Goal: Task Accomplishment & Management: Manage account settings

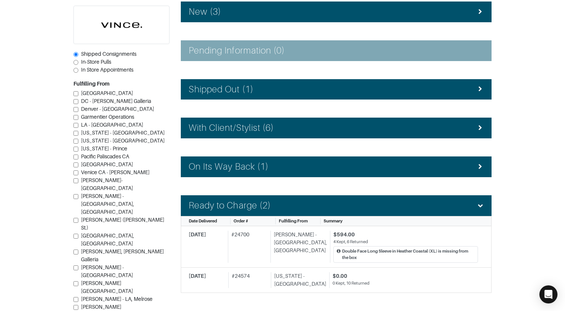
scroll to position [130, 0]
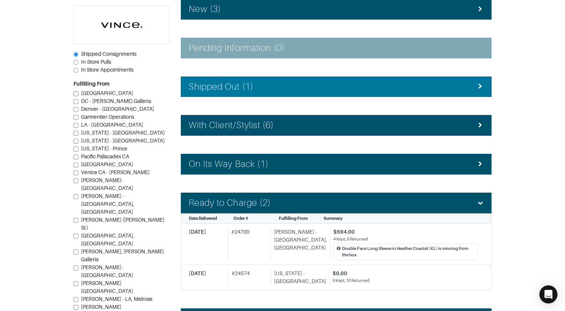
click at [225, 81] on h4 "Shipped Out (1)" at bounding box center [221, 86] width 65 height 11
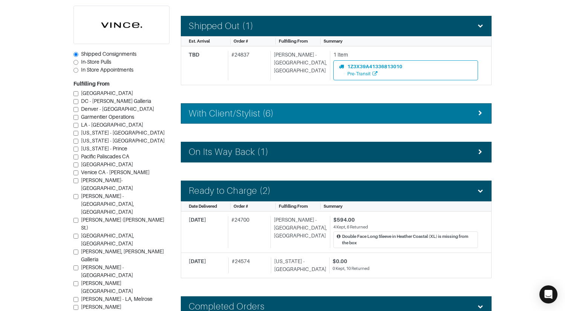
click at [221, 110] on h4 "With Client/Stylist (6)" at bounding box center [231, 113] width 85 height 11
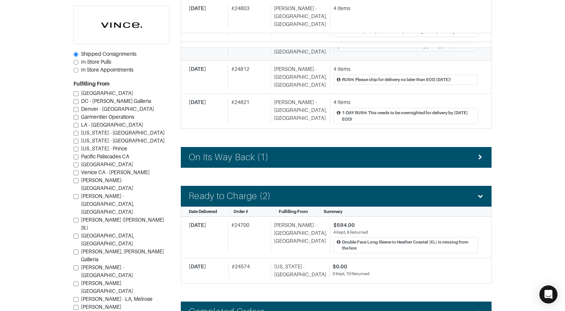
scroll to position [424, 0]
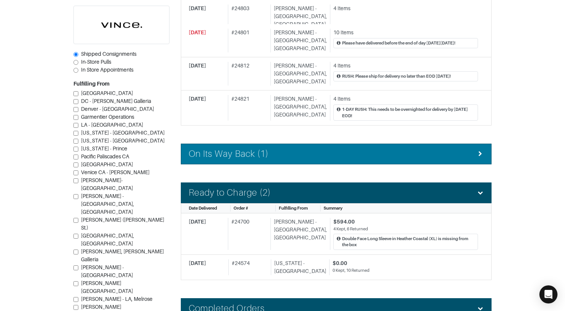
click at [232, 148] on h4 "On Its Way Back (1)" at bounding box center [229, 153] width 80 height 11
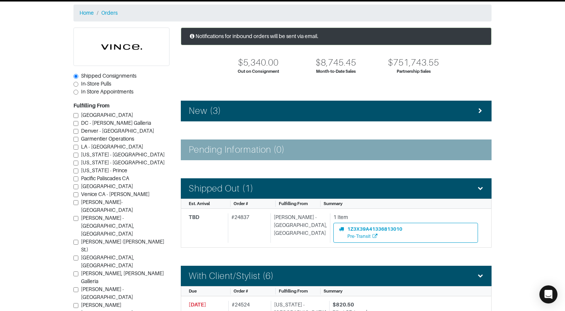
scroll to position [0, 0]
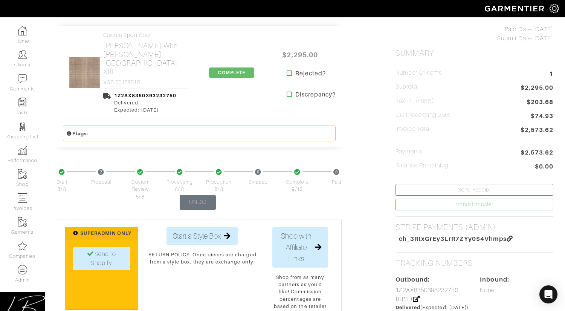
scroll to position [174, 0]
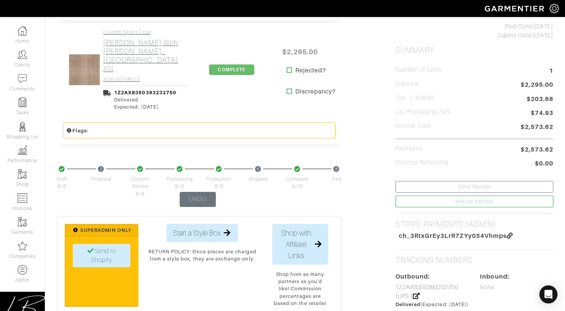
click at [137, 54] on h2 "Gladson - Tan Plaid with Brown W.P. - Portofino XIII" at bounding box center [146, 55] width 86 height 35
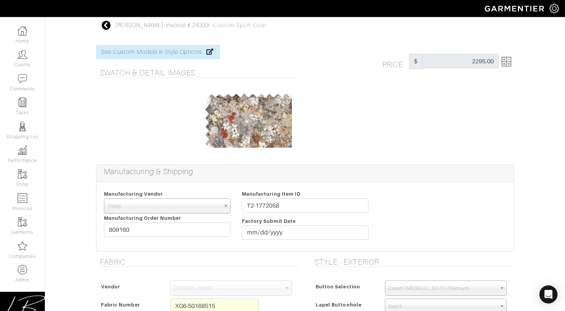
click at [349, 61] on div at bounding box center [341, 61] width 72 height 15
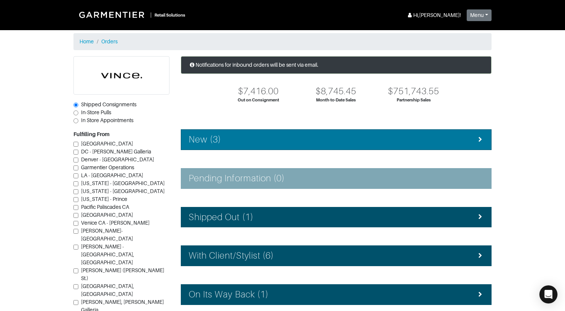
click at [266, 132] on li "New (3)" at bounding box center [336, 139] width 311 height 21
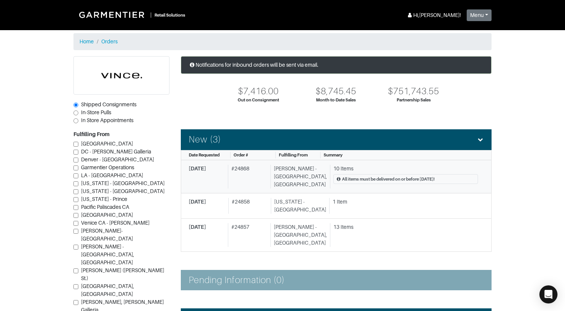
click at [234, 170] on div "# 24868" at bounding box center [248, 177] width 40 height 24
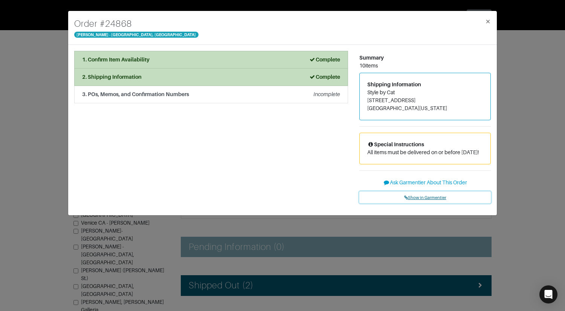
click at [421, 200] on span "Show in Garmentier" at bounding box center [425, 197] width 42 height 5
click at [54, 51] on div "Order # 24868 Vince - Chicago, Oak Street × 1. Confirm Item Availability Comple…" at bounding box center [282, 155] width 565 height 311
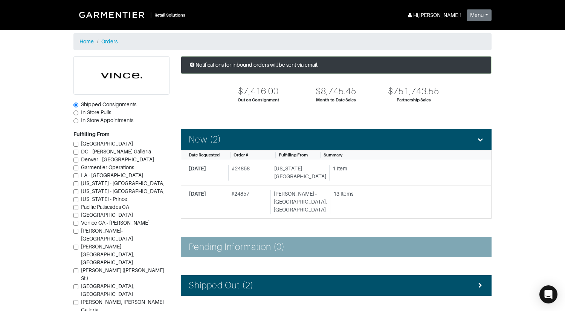
scroll to position [179, 0]
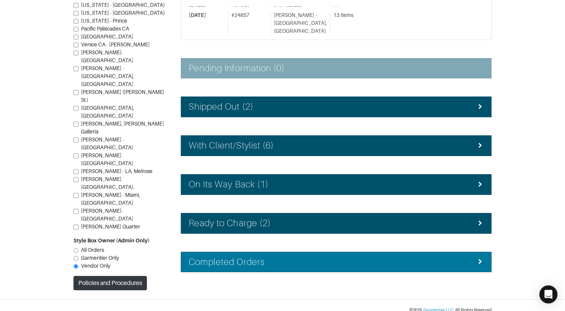
drag, startPoint x: 254, startPoint y: 249, endPoint x: 255, endPoint y: 244, distance: 5.0
click at [254, 257] on h4 "Completed Orders" at bounding box center [227, 262] width 76 height 11
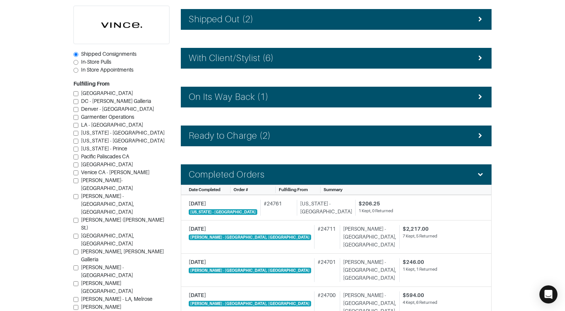
scroll to position [267, 0]
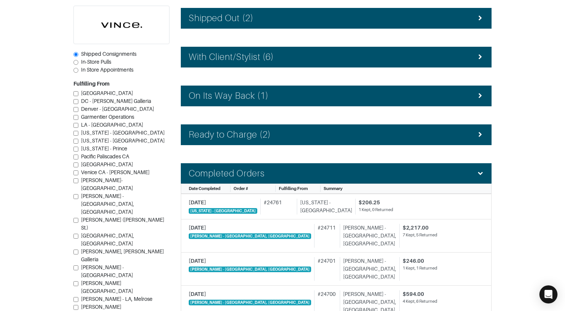
click at [314, 229] on div "# 24711" at bounding box center [325, 236] width 22 height 24
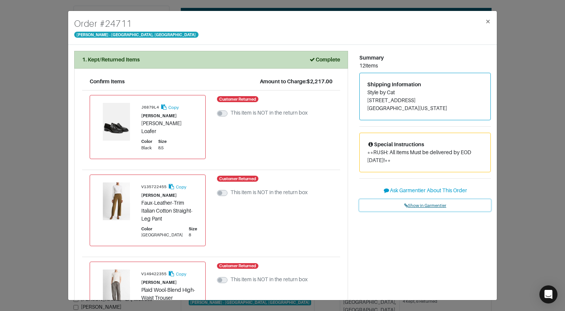
click at [424, 207] on span "Show in Garmentier" at bounding box center [425, 205] width 42 height 5
click at [56, 26] on div "Order # 24711 Vince - Chicago, Oak Street × 1. Kept/Returned Items Complete Con…" at bounding box center [282, 155] width 565 height 311
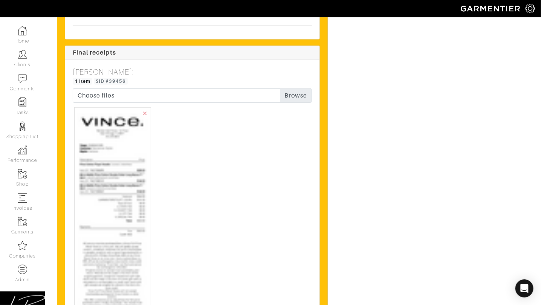
scroll to position [1789, 0]
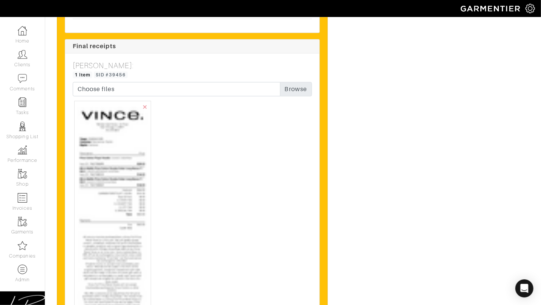
click at [114, 207] on img at bounding box center [113, 259] width 70 height 311
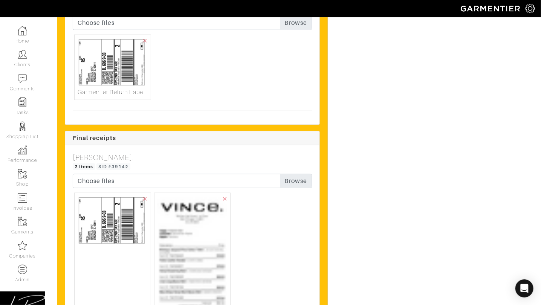
scroll to position [1927, 0]
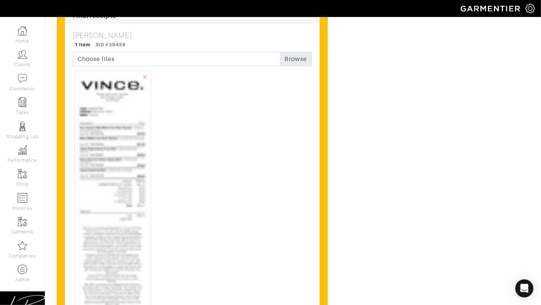
scroll to position [3266, 0]
click at [121, 168] on img at bounding box center [113, 249] width 70 height 350
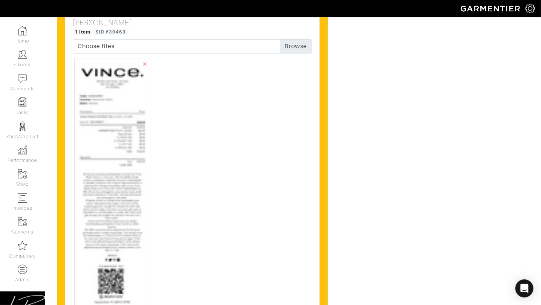
scroll to position [1350, 0]
click at [109, 168] on img at bounding box center [113, 194] width 70 height 269
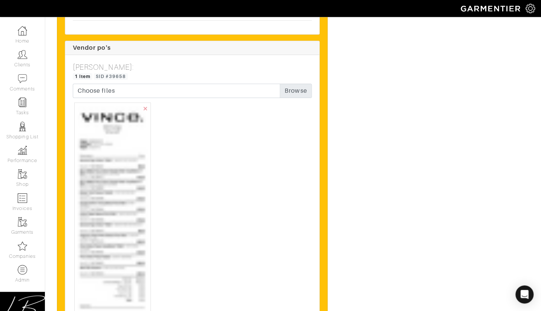
scroll to position [2223, 0]
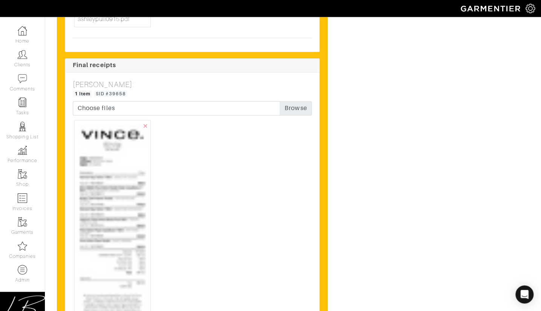
scroll to position [2781, 0]
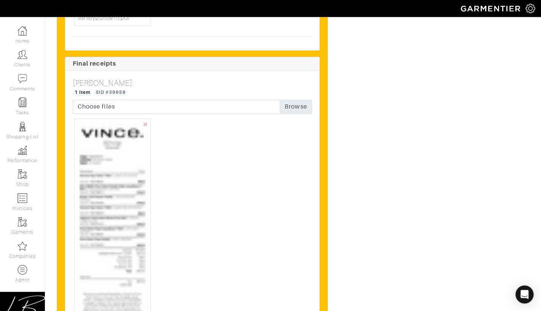
click at [128, 166] on img at bounding box center [113, 316] width 70 height 388
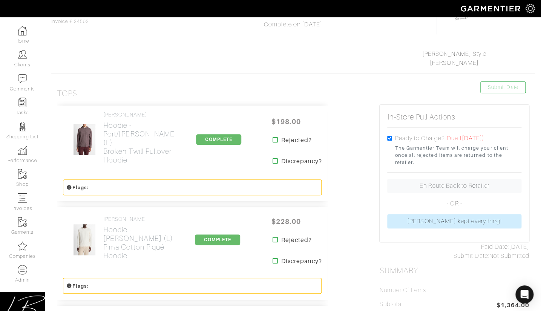
scroll to position [49, 0]
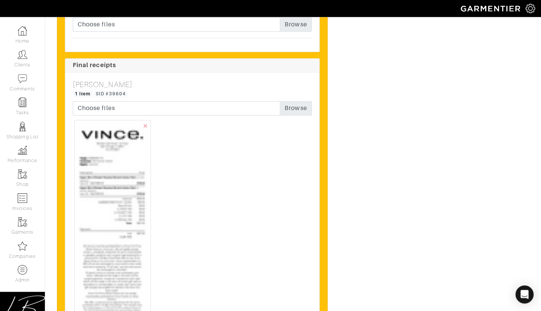
scroll to position [1596, 0]
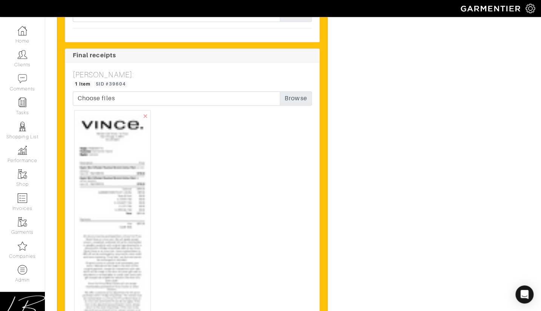
click at [115, 161] on img at bounding box center [113, 258] width 70 height 291
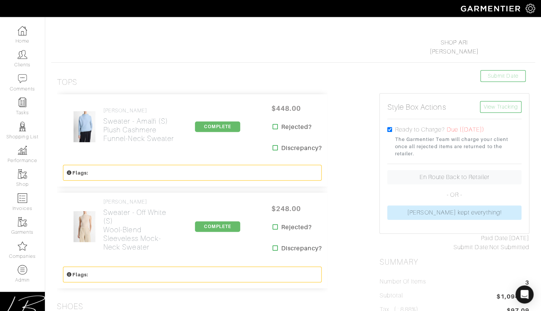
scroll to position [104, 0]
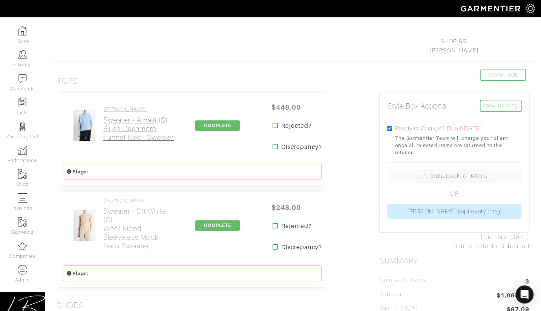
click at [122, 119] on h2 "Sweater - Amalfi (S) Plush Cashmere Funnel-Neck Sweater" at bounding box center [139, 129] width 72 height 26
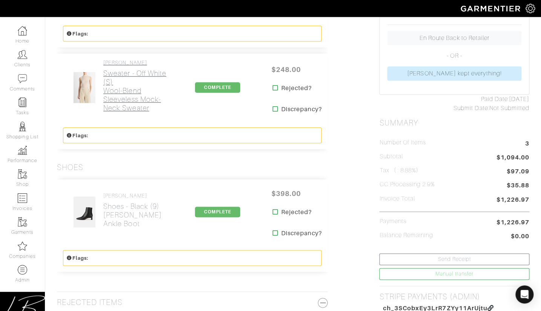
click at [119, 96] on h2 "Sweater - Off White (S) Wool-Blend Sleeveless Mock-Neck Sweater" at bounding box center [139, 90] width 72 height 43
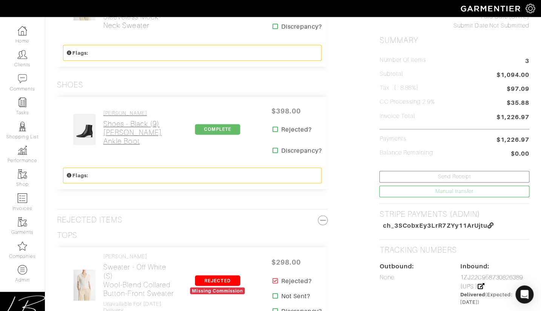
scroll to position [324, 0]
click at [119, 134] on h2 "Shoes - Black (9) Harlan Ankle Boot" at bounding box center [139, 132] width 72 height 26
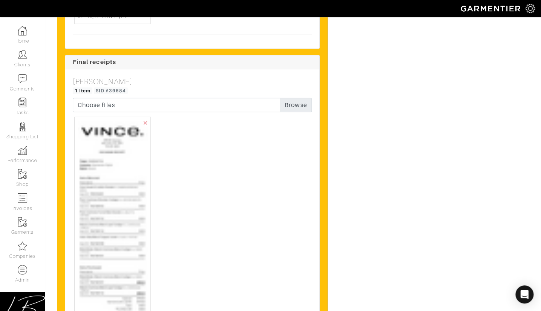
scroll to position [2087, 0]
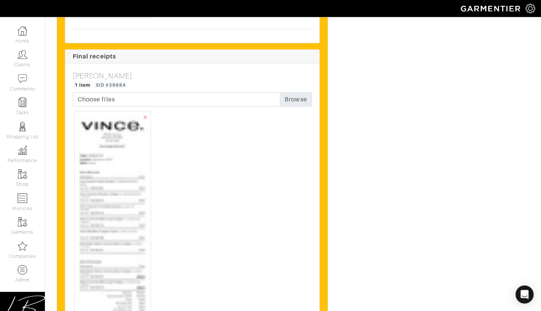
click at [125, 215] on img at bounding box center [113, 299] width 70 height 368
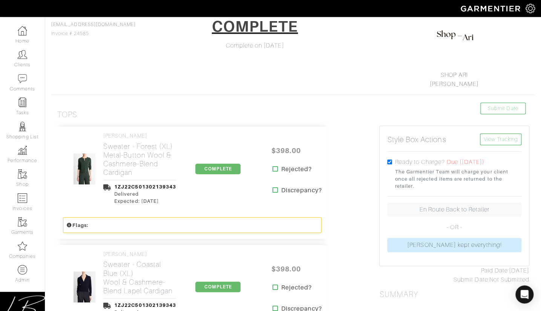
scroll to position [0, 0]
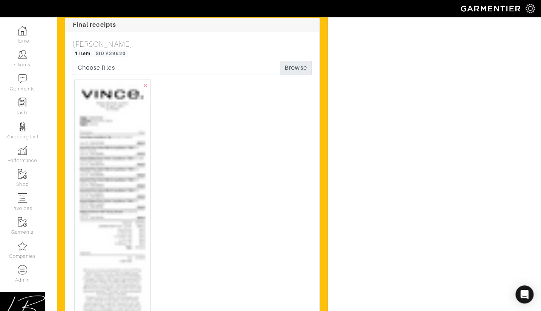
scroll to position [2229, 0]
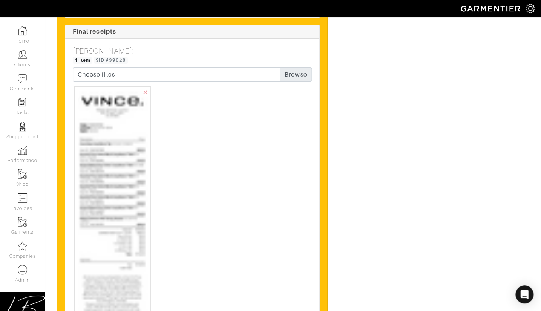
click at [118, 172] on img at bounding box center [113, 295] width 70 height 411
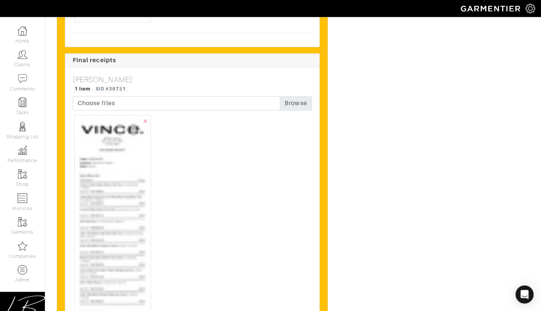
scroll to position [2622, 0]
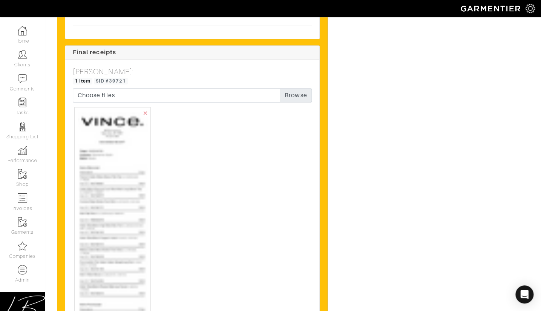
click at [103, 150] on img at bounding box center [113, 299] width 70 height 378
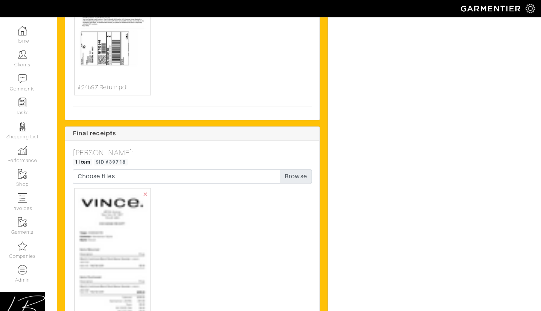
scroll to position [2514, 0]
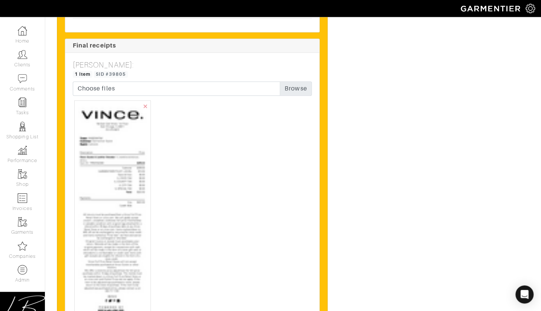
scroll to position [1453, 0]
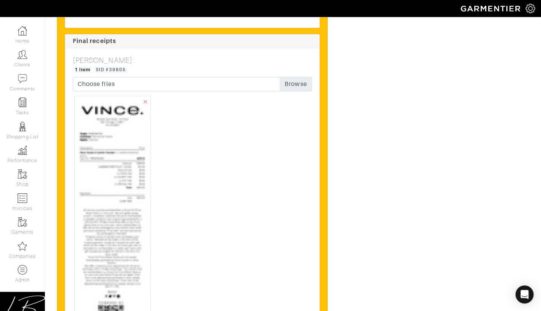
click at [105, 137] on img at bounding box center [113, 233] width 70 height 269
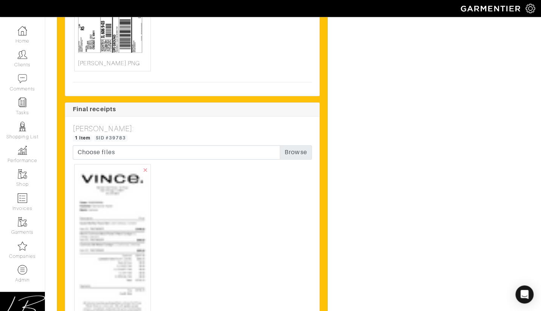
scroll to position [1607, 0]
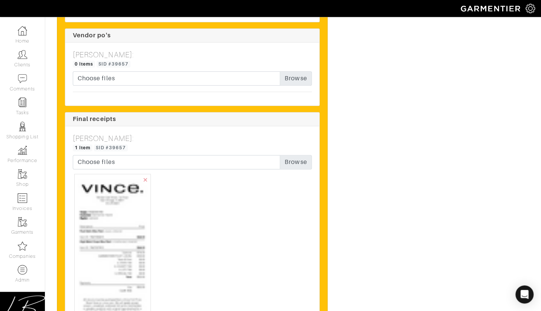
scroll to position [1472, 0]
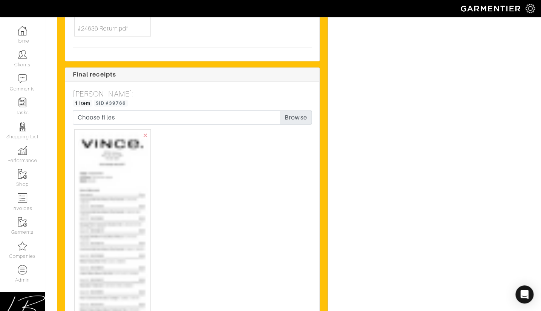
scroll to position [3243, 0]
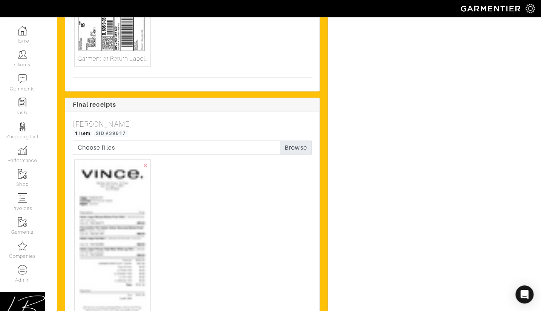
scroll to position [2027, 0]
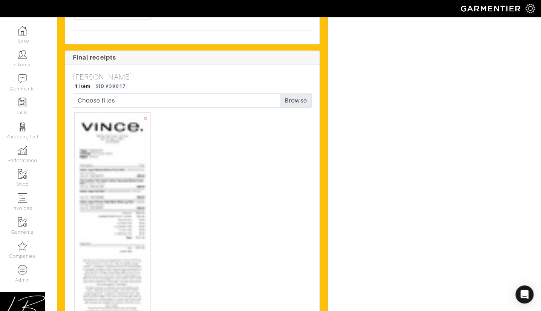
click at [109, 145] on img at bounding box center [113, 282] width 70 height 333
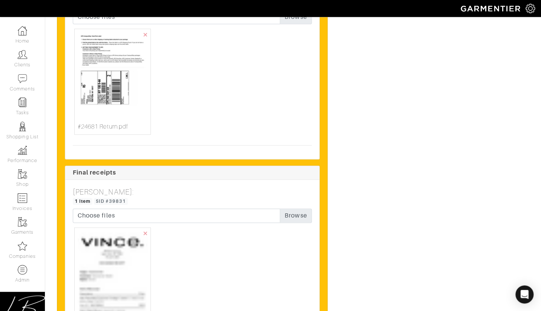
scroll to position [2686, 0]
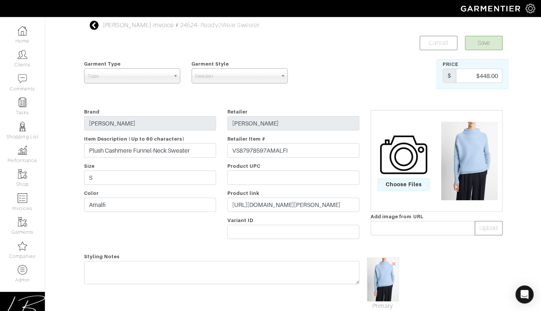
scroll to position [229, 0]
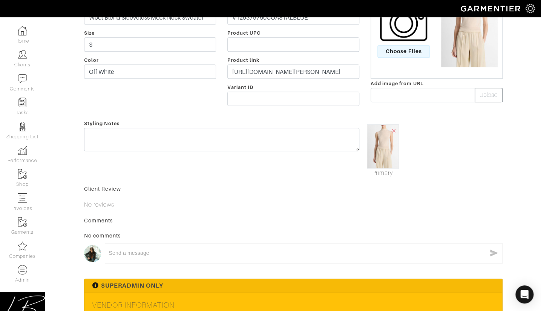
scroll to position [268, 0]
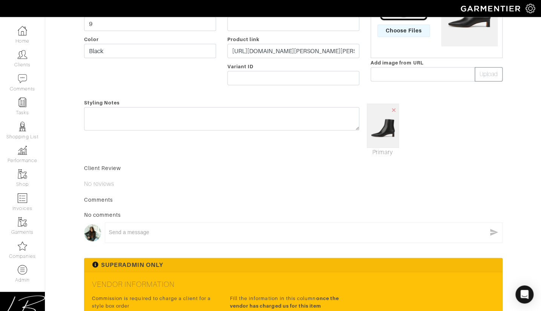
scroll to position [268, 0]
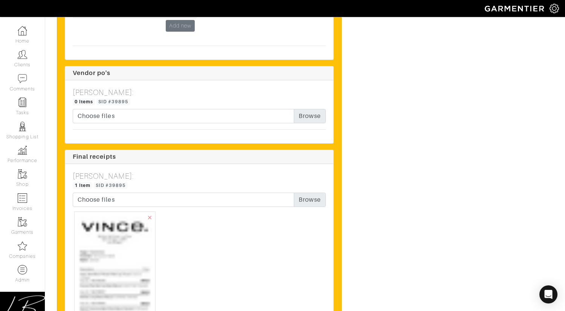
scroll to position [2702, 0]
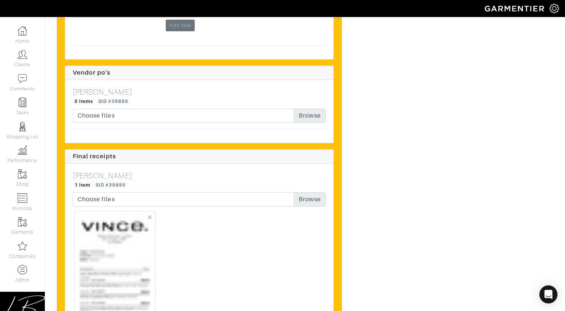
drag, startPoint x: 198, startPoint y: 215, endPoint x: 193, endPoint y: 215, distance: 4.5
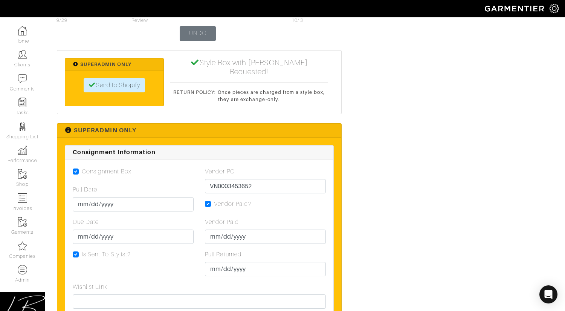
scroll to position [1827, 0]
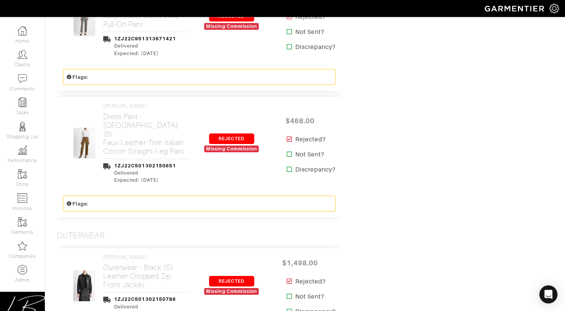
scroll to position [979, 0]
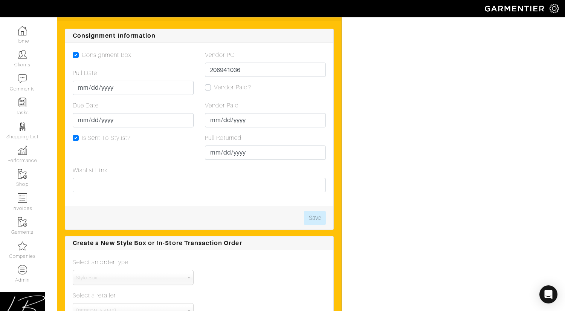
scroll to position [1124, 0]
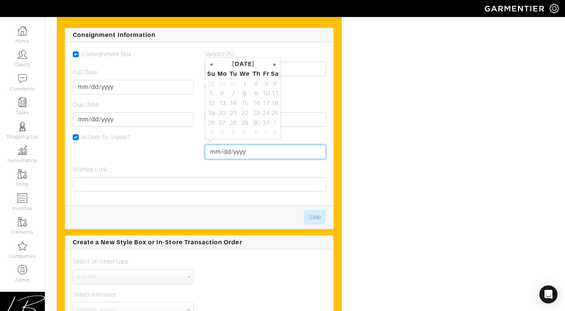
click at [214, 149] on input "Pull Returned" at bounding box center [265, 152] width 121 height 14
click at [218, 84] on td "29" at bounding box center [222, 84] width 12 height 10
click at [209, 86] on td "31" at bounding box center [211, 84] width 9 height 10
type input "2025-08-31"
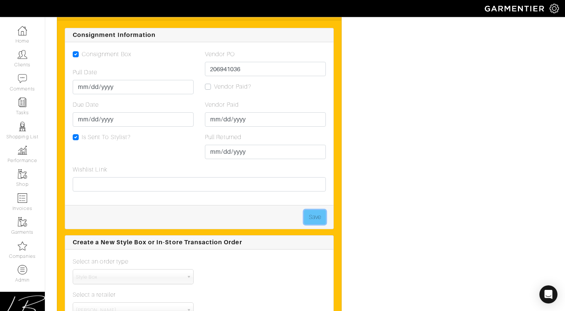
click at [323, 211] on button "Save" at bounding box center [315, 217] width 22 height 14
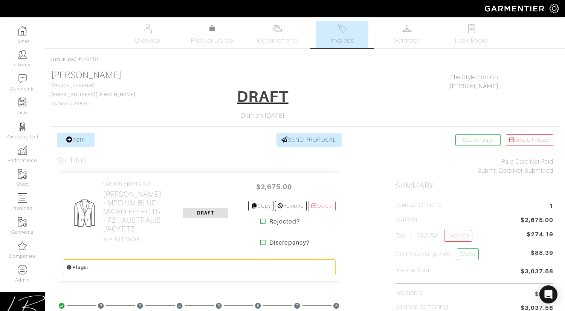
click at [335, 40] on span "Invoices" at bounding box center [342, 40] width 23 height 9
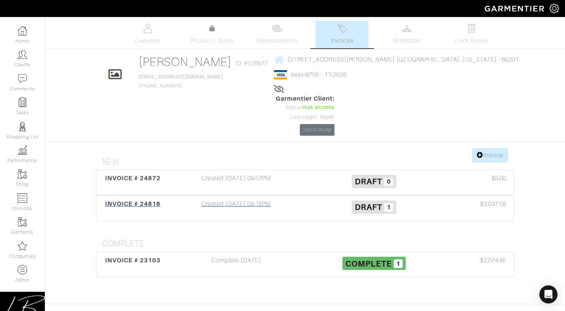
click at [225, 199] on div "Created 10/07/25 09:18PM" at bounding box center [236, 207] width 138 height 17
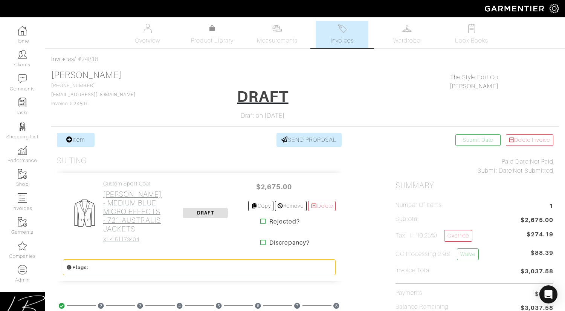
click at [112, 202] on h2 "Loro Piana - MEDIUM BLUE MICRO EFFECTS - 721 AUSTRALIS JACKETS" at bounding box center [133, 211] width 60 height 43
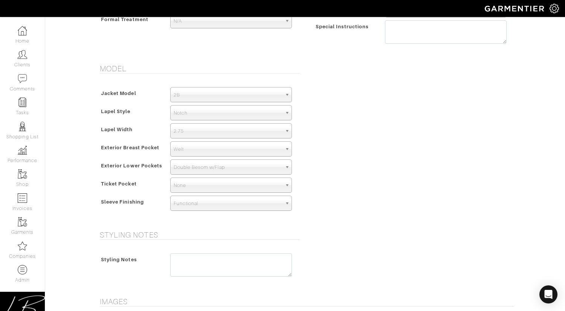
scroll to position [676, 0]
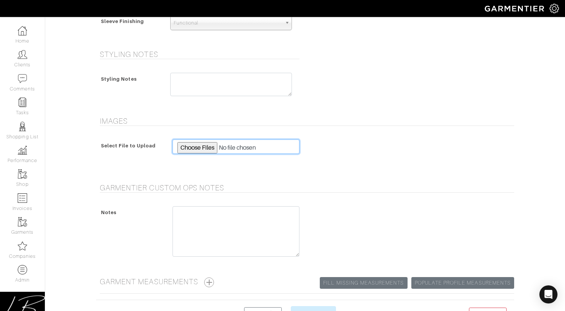
click at [197, 144] on input "file" at bounding box center [236, 146] width 127 height 14
type input "C:\fakepath\n721046.jpeg"
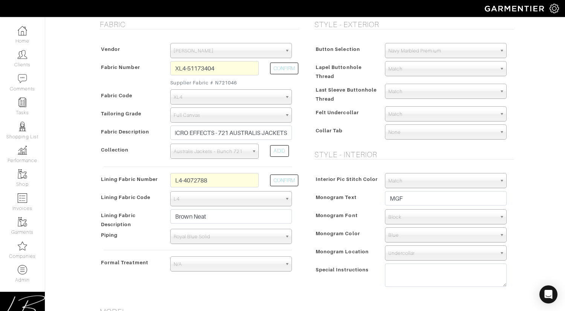
scroll to position [729, 0]
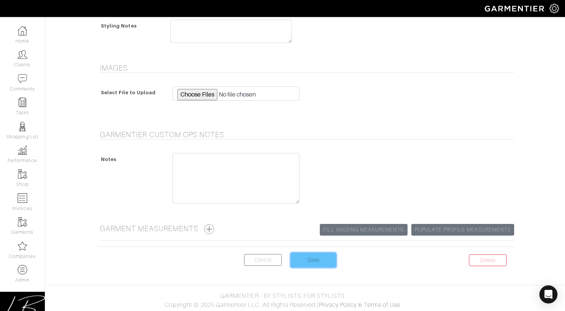
click at [302, 258] on input "Save" at bounding box center [313, 260] width 45 height 14
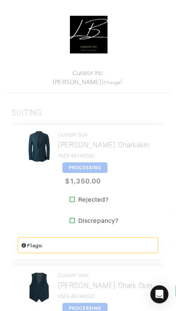
scroll to position [156, 0]
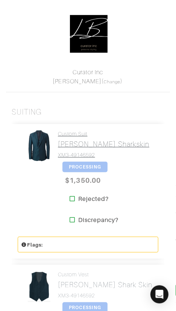
click at [72, 145] on h2 "[PERSON_NAME] Sharkskin" at bounding box center [104, 144] width 92 height 9
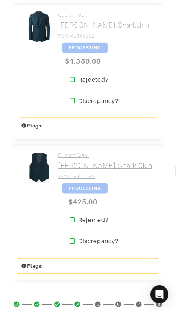
click at [71, 158] on link "Custom Vest [PERSON_NAME] Shark Skin XM3-49146592" at bounding box center [105, 166] width 95 height 28
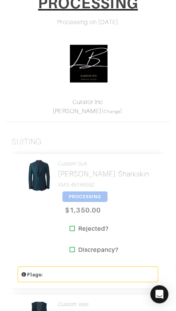
scroll to position [0, 0]
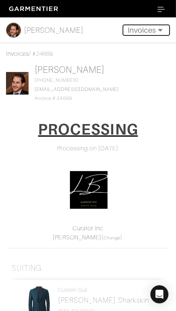
click at [142, 31] on button "Invoices" at bounding box center [146, 29] width 47 height 11
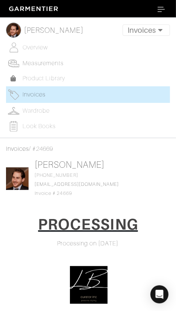
click at [35, 65] on span "Measurements" at bounding box center [43, 63] width 41 height 7
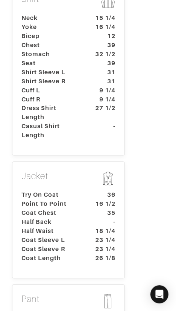
scroll to position [411, 0]
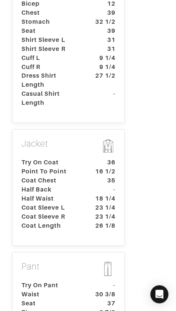
click at [99, 203] on dt "23 1/4" at bounding box center [103, 207] width 35 height 9
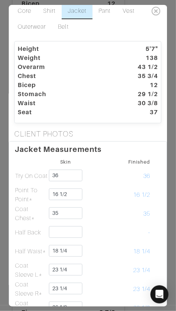
scroll to position [20, 0]
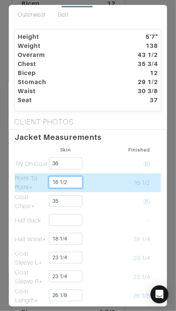
drag, startPoint x: 60, startPoint y: 182, endPoint x: 70, endPoint y: 180, distance: 10.2
click at [70, 180] on input "16 1/2" at bounding box center [65, 182] width 33 height 12
click at [119, 178] on td "16 5/8" at bounding box center [134, 182] width 34 height 19
drag, startPoint x: 61, startPoint y: 182, endPoint x: 94, endPoint y: 183, distance: 33.2
click at [86, 184] on tr "Point To Point* 16 5/8 16 5/8" at bounding box center [88, 182] width 147 height 19
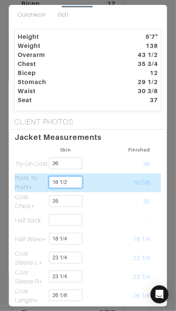
type input "16 1/2"
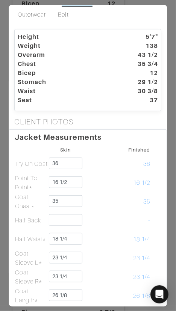
scroll to position [0, 0]
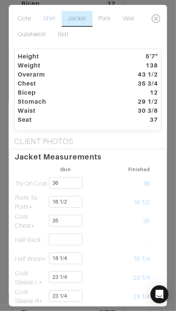
click at [42, 12] on link "Shirt" at bounding box center [50, 19] width 24 height 16
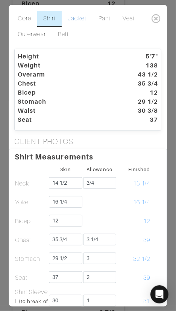
click at [72, 13] on link "Jacket" at bounding box center [77, 19] width 31 height 16
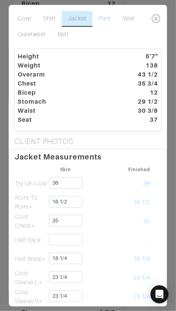
click at [101, 17] on link "Pant" at bounding box center [105, 19] width 24 height 16
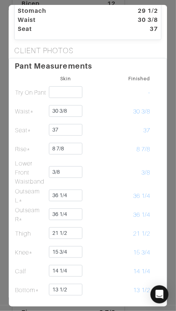
scroll to position [98, 0]
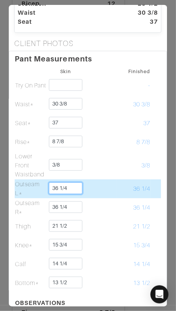
click at [75, 188] on input "36 1/4" at bounding box center [65, 188] width 33 height 12
type input "36 1/2"
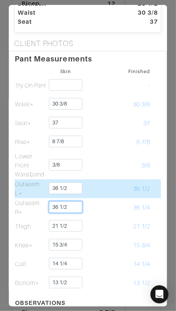
type input "36 1/2"
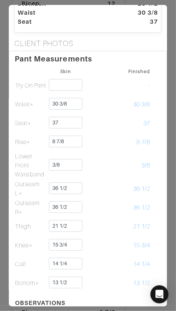
scroll to position [0, 0]
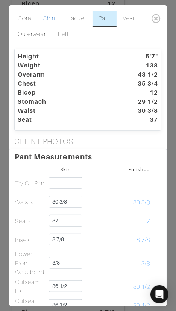
click at [54, 18] on link "Shirt" at bounding box center [50, 19] width 24 height 16
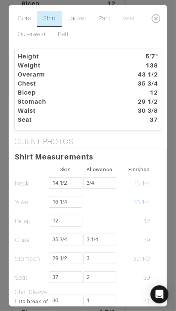
click at [136, 15] on link "Vest" at bounding box center [129, 19] width 24 height 16
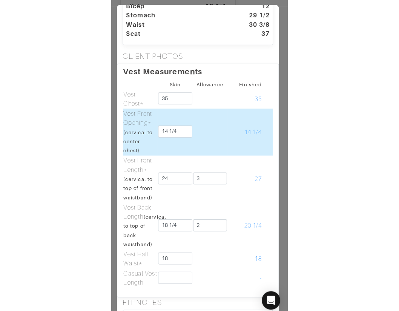
scroll to position [396, 0]
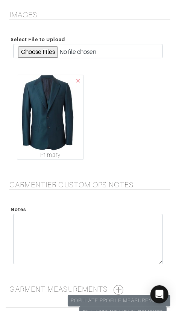
scroll to position [1738, 0]
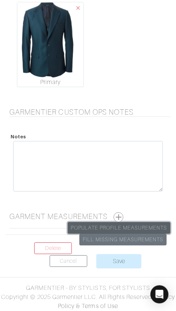
click at [105, 226] on link "Populate Profile Measurements" at bounding box center [119, 228] width 103 height 12
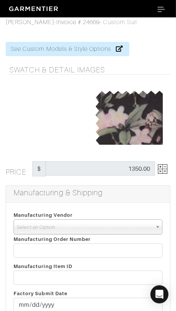
click at [122, 222] on span "Select an Option" at bounding box center [85, 227] width 136 height 15
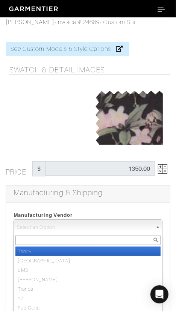
click at [138, 251] on li "Trinity" at bounding box center [87, 250] width 145 height 9
select select "1"
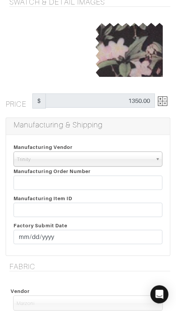
scroll to position [69, 0]
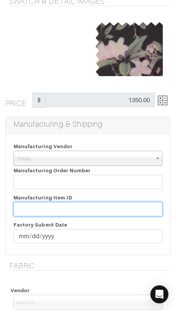
click at [80, 208] on input "text" at bounding box center [88, 209] width 149 height 14
paste input "T2-1794960."
type input "T2-1794960"
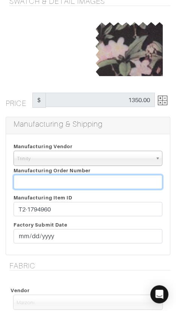
click at [65, 181] on input "text" at bounding box center [88, 182] width 149 height 14
paste input "819174"
type input "819174"
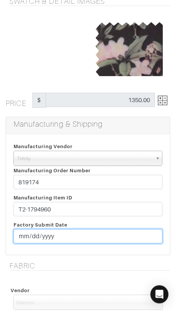
click at [26, 237] on input "date" at bounding box center [88, 236] width 149 height 14
type input "[DATE]"
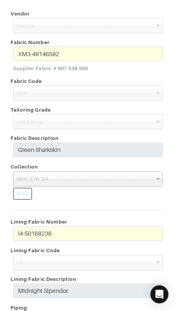
scroll to position [346, 0]
click at [83, 206] on div "Vendor Zegna Scabal Loro Piana Gladson Dormeuil House Collection London Marzoni…" at bounding box center [88, 188] width 165 height 376
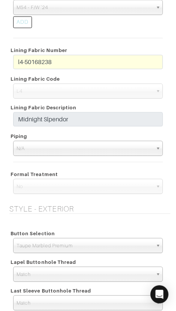
scroll to position [514, 0]
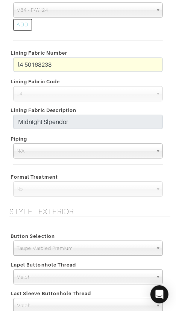
click at [12, 64] on div "l4-50168238" at bounding box center [88, 66] width 161 height 18
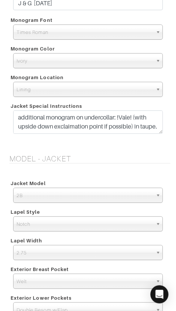
scroll to position [891, 0]
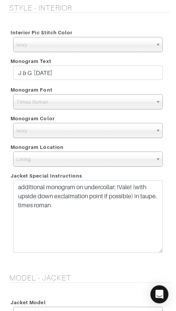
drag, startPoint x: 161, startPoint y: 201, endPoint x: 156, endPoint y: 251, distance: 50.0
click at [156, 251] on textarea "additional monogram on undercollar: !Vale! (with upside down exclaimation point…" at bounding box center [88, 216] width 150 height 73
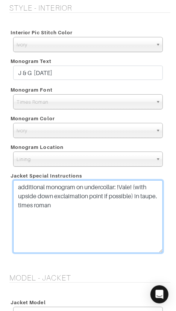
click at [98, 207] on textarea "additional monogram on undercollar: !Vale! (with upside down exclaimation point…" at bounding box center [88, 216] width 150 height 73
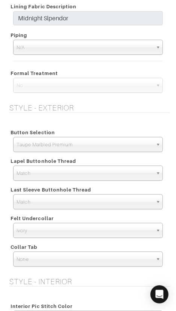
scroll to position [600, 0]
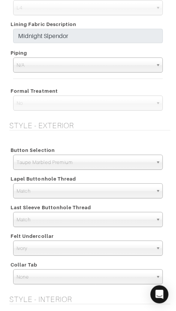
type textarea "additional monogram on undercollar: !Vale! (with upside down exclaimation point…"
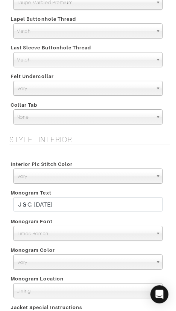
scroll to position [760, 0]
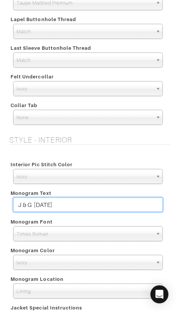
drag, startPoint x: 136, startPoint y: 204, endPoint x: 139, endPoint y: 193, distance: 12.1
click at [139, 193] on div "Monogram Text J & G 03.24.26" at bounding box center [88, 201] width 161 height 29
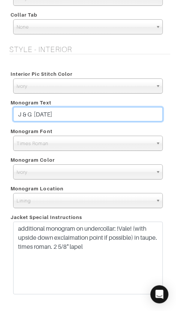
scroll to position [853, 0]
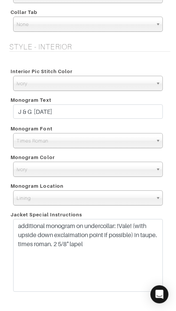
click at [87, 61] on div "Interior Pic Stitch Color Match Aubergine Azure Beige Black Blue British Navy B…" at bounding box center [88, 180] width 165 height 245
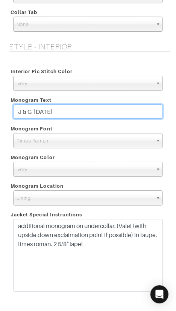
drag, startPoint x: 83, startPoint y: 110, endPoint x: 83, endPoint y: 101, distance: 9.4
click at [83, 103] on div "Monogram Text J & G 03.24.26" at bounding box center [88, 108] width 161 height 29
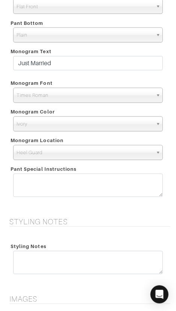
scroll to position [1434, 0]
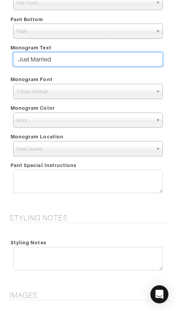
click at [79, 44] on div "Monogram Text Just Married" at bounding box center [88, 56] width 161 height 29
paste input "& G 03.24.26"
type input "J & G 03.24.26"
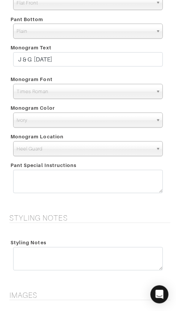
click at [116, 71] on div "Pant Model Flat Front Single Pleat Chino Tuxedo 5-Pocket (Jean) Flat Front Pant…" at bounding box center [88, 91] width 165 height 228
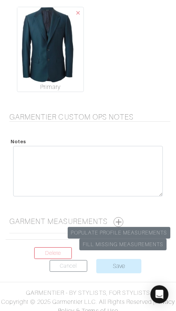
scroll to position [1788, 0]
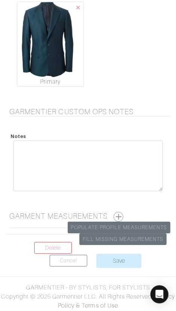
click at [117, 214] on button "button" at bounding box center [119, 217] width 10 height 10
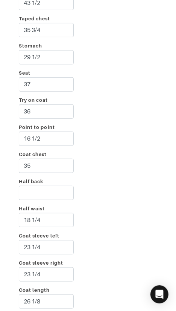
scroll to position [2121, 0]
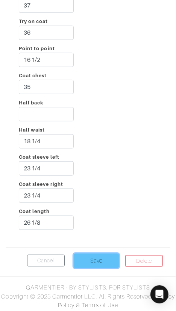
click at [102, 258] on input "Save" at bounding box center [96, 261] width 45 height 14
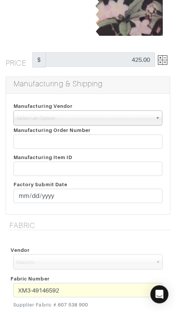
scroll to position [118, 0]
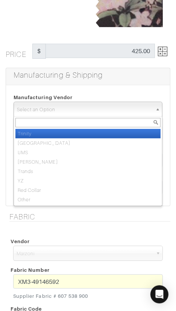
click at [77, 112] on span "Select an Option" at bounding box center [85, 109] width 136 height 15
click at [85, 135] on li "Trinity" at bounding box center [87, 133] width 145 height 9
select select "1"
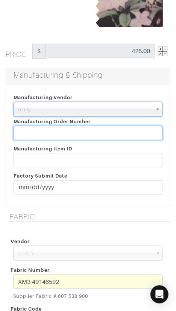
click at [85, 135] on input "text" at bounding box center [88, 133] width 149 height 14
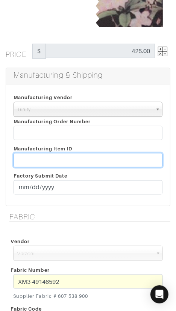
click at [117, 160] on input "text" at bounding box center [88, 160] width 149 height 14
paste input "T2-1794960."
type input "T2-1794960"
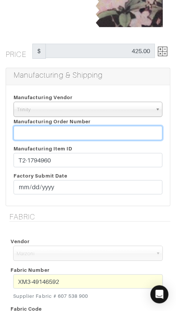
click at [78, 131] on input "text" at bounding box center [88, 133] width 149 height 14
paste input "819174"
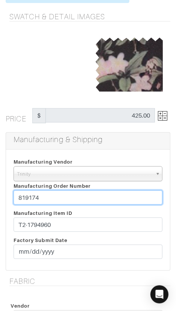
scroll to position [0, 0]
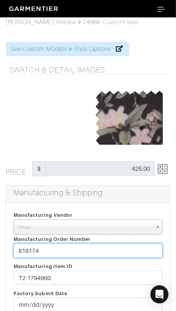
type input "819174"
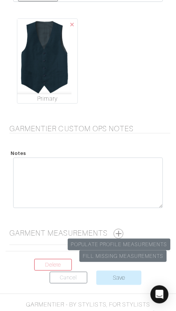
scroll to position [1065, 0]
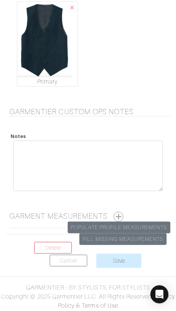
click at [117, 212] on button "button" at bounding box center [119, 217] width 10 height 10
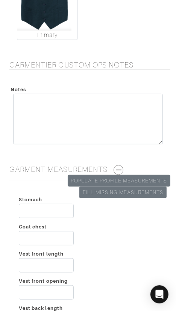
scroll to position [1113, 0]
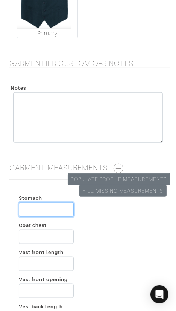
click at [40, 210] on input "Stomach" at bounding box center [46, 209] width 55 height 14
type input "29 1/2"
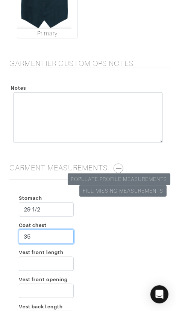
type input "35"
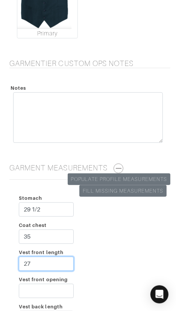
type input "27"
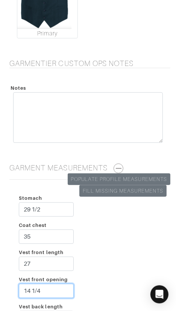
type input "14 1/4"
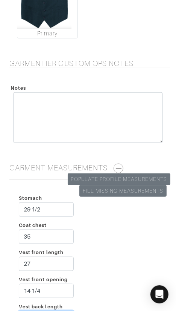
scroll to position [1126, 0]
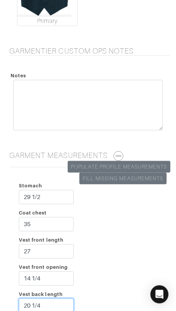
type input "20 1/4"
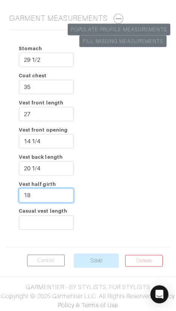
type input "18"
click at [139, 81] on div "Stomach 29 1/2 Coat chest 35 Vest front length 27 Vest front opening 14 1/4 Ves…" at bounding box center [88, 138] width 165 height 205
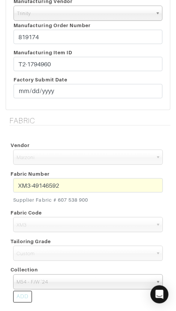
scroll to position [205, 0]
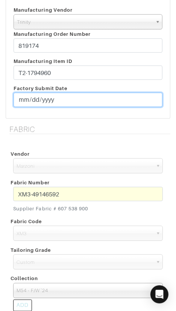
click at [21, 101] on input "date" at bounding box center [88, 100] width 149 height 14
type input "[DATE]"
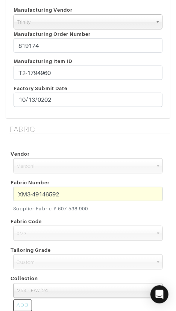
click at [76, 131] on h5 "Fabric" at bounding box center [89, 129] width 161 height 9
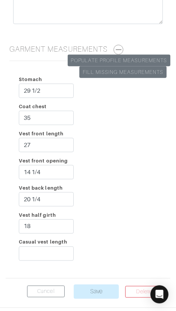
scroll to position [1263, 0]
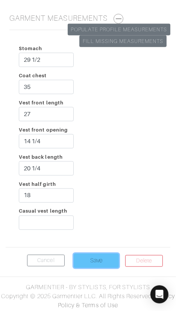
click at [84, 258] on input "Save" at bounding box center [96, 261] width 45 height 14
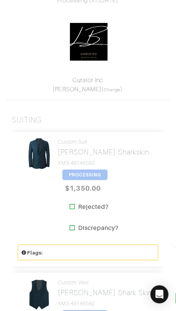
scroll to position [155, 0]
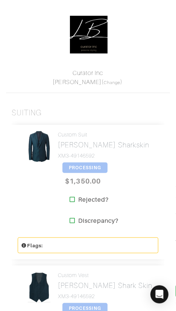
click at [88, 169] on span "PROCESSING" at bounding box center [85, 167] width 45 height 11
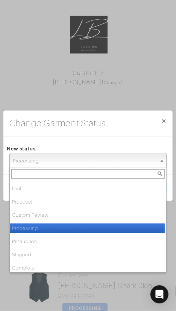
click at [100, 156] on span "Processing" at bounding box center [85, 160] width 144 height 15
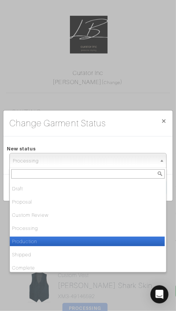
drag, startPoint x: 91, startPoint y: 240, endPoint x: 97, endPoint y: 231, distance: 11.4
click at [91, 240] on li "Production" at bounding box center [87, 241] width 155 height 9
select select "Production"
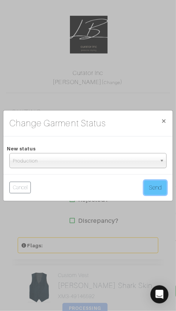
click at [151, 187] on button "Send" at bounding box center [155, 187] width 23 height 14
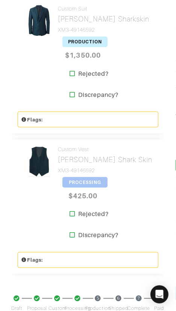
scroll to position [326, 0]
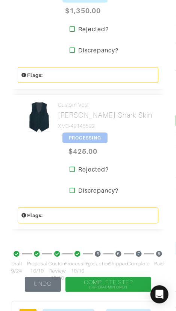
click at [91, 139] on span "PROCESSING" at bounding box center [85, 138] width 45 height 11
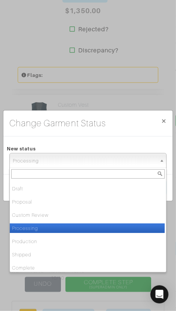
click at [90, 160] on span "Processing" at bounding box center [85, 160] width 144 height 15
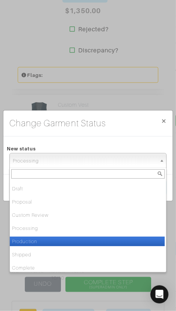
drag, startPoint x: 81, startPoint y: 242, endPoint x: 90, endPoint y: 236, distance: 11.5
click at [81, 242] on li "Production" at bounding box center [87, 241] width 155 height 9
select select "Production"
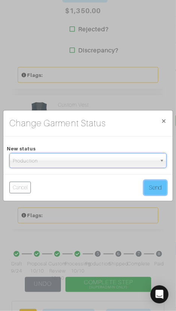
click at [161, 190] on button "Send" at bounding box center [155, 187] width 23 height 14
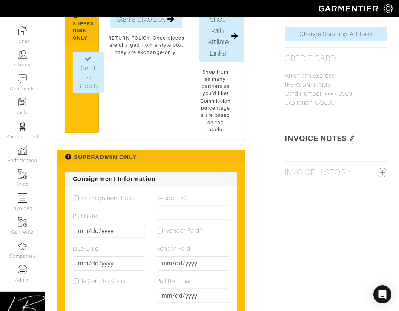
scroll to position [497, 0]
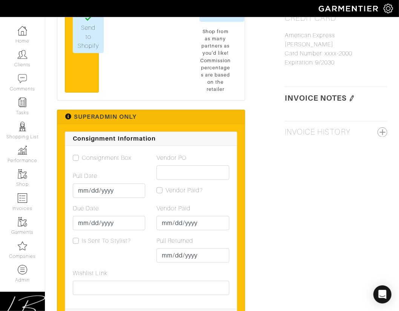
click at [176, 97] on img at bounding box center [352, 98] width 6 height 6
click at [176, 125] on textarea at bounding box center [335, 126] width 102 height 41
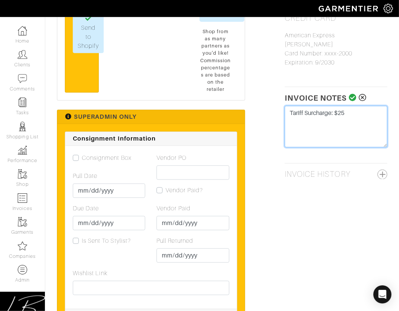
type textarea "Tariff Surcharge: $25"
click at [176, 97] on icon at bounding box center [353, 98] width 8 height 8
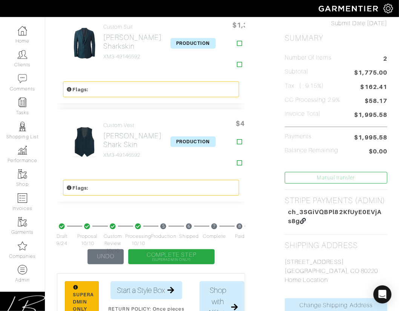
scroll to position [0, 0]
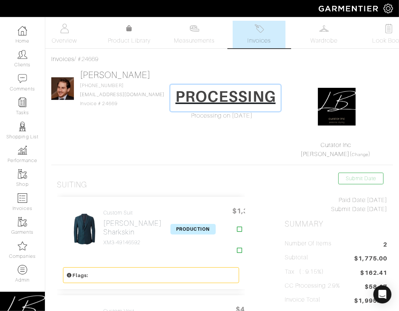
click at [176, 95] on h1 "PROCESSING" at bounding box center [225, 96] width 100 height 18
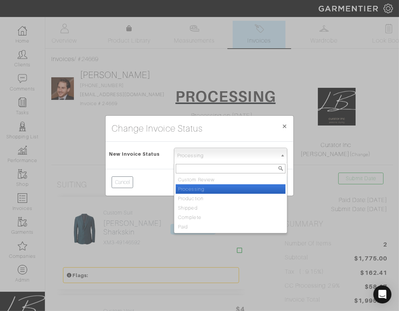
drag, startPoint x: 231, startPoint y: 157, endPoint x: 230, endPoint y: 179, distance: 21.5
click at [176, 157] on span "Processing" at bounding box center [227, 155] width 100 height 15
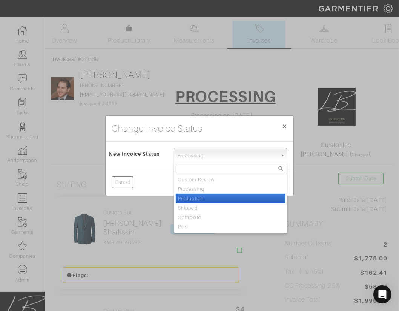
click at [176, 200] on li "Production" at bounding box center [231, 198] width 110 height 9
select select "Production"
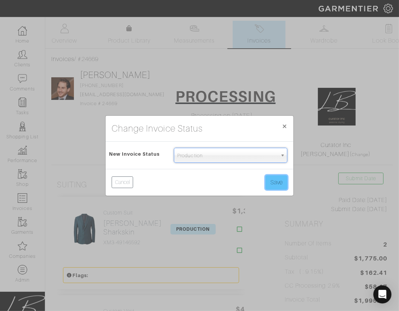
click at [176, 179] on button "Save" at bounding box center [276, 182] width 22 height 14
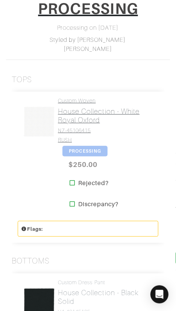
scroll to position [123, 0]
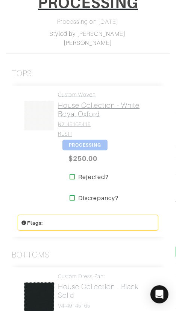
click at [82, 111] on h2 "House Collection - White Royal Oxford" at bounding box center [105, 109] width 95 height 17
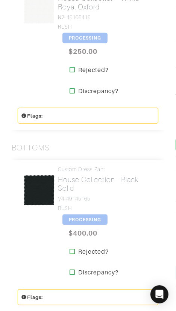
scroll to position [267, 0]
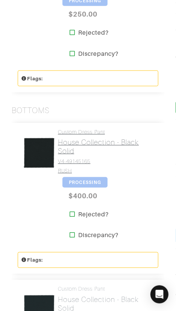
click at [86, 143] on h2 "House Collection - Black Solid" at bounding box center [105, 146] width 95 height 17
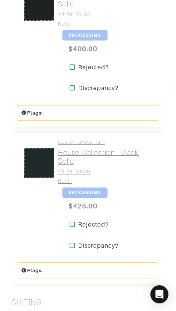
scroll to position [416, 0]
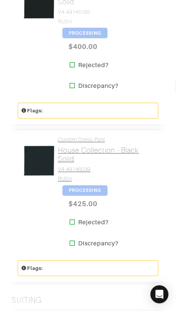
click at [93, 147] on h2 "House Collection - Black Solid" at bounding box center [105, 154] width 95 height 17
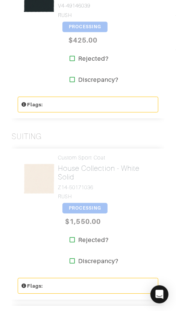
scroll to position [583, 0]
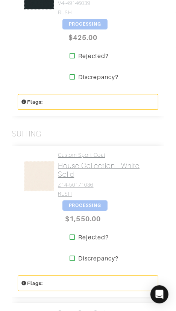
click at [97, 170] on h2 "House Collection - White Solid" at bounding box center [105, 169] width 95 height 17
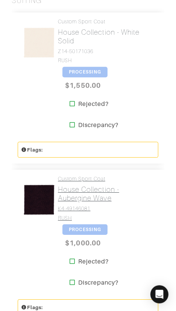
scroll to position [734, 0]
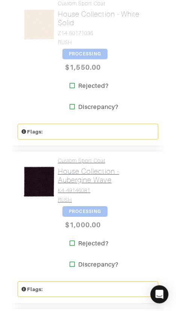
click at [98, 167] on h2 "House Collection - Aubergine Wave" at bounding box center [105, 175] width 95 height 17
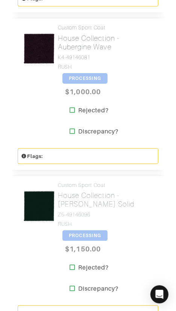
scroll to position [869, 0]
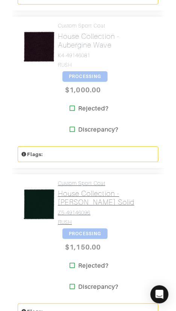
click at [98, 192] on h2 "House Collection - Dk Green Solid" at bounding box center [105, 197] width 95 height 17
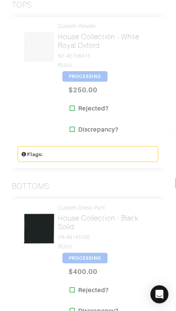
scroll to position [0, 0]
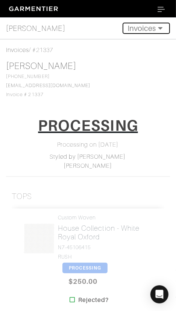
click at [143, 27] on button "Invoices" at bounding box center [146, 28] width 47 height 11
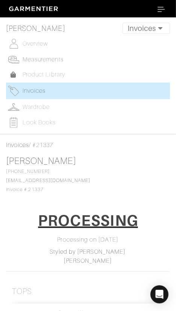
click at [54, 56] on span "Measurements" at bounding box center [43, 59] width 41 height 7
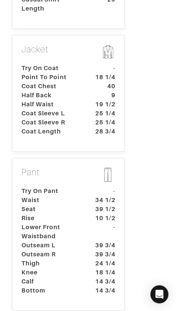
scroll to position [492, 0]
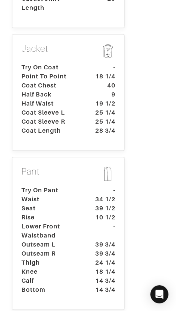
click at [59, 81] on dt "Coat Chest" at bounding box center [51, 85] width 70 height 9
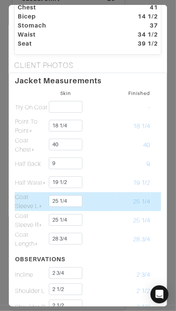
scroll to position [0, 0]
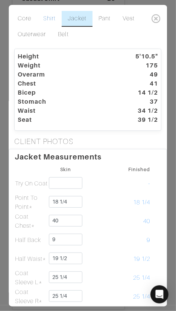
click at [46, 17] on link "Shirt" at bounding box center [50, 19] width 24 height 16
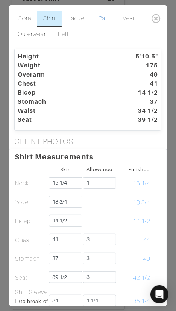
click at [101, 18] on link "Pant" at bounding box center [105, 19] width 24 height 16
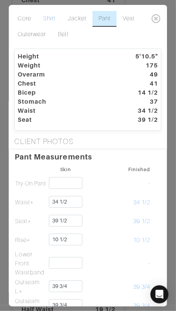
click at [49, 19] on link "Shirt" at bounding box center [50, 19] width 24 height 16
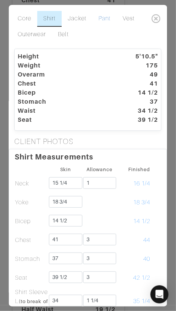
click at [104, 21] on link "Pant" at bounding box center [105, 19] width 24 height 16
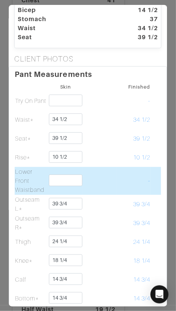
scroll to position [81, 0]
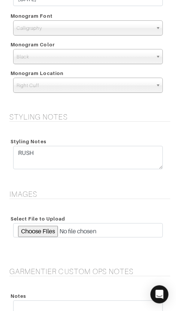
scroll to position [1078, 0]
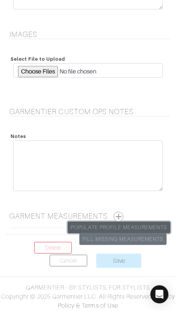
click at [136, 225] on link "Populate Profile Measurements" at bounding box center [119, 228] width 103 height 12
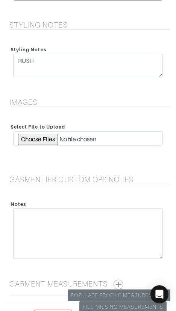
scroll to position [1078, 0]
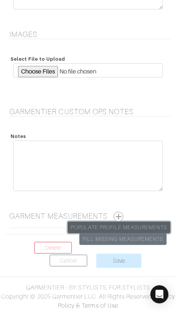
click at [136, 222] on link "Populate Profile Measurements" at bounding box center [119, 228] width 103 height 12
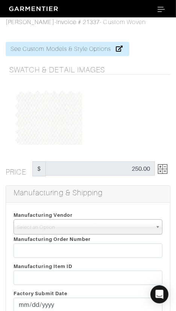
drag, startPoint x: 122, startPoint y: 223, endPoint x: 125, endPoint y: 237, distance: 14.3
click at [122, 223] on span "Select an Option" at bounding box center [85, 227] width 136 height 15
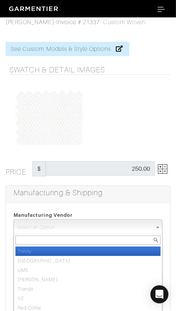
click at [128, 248] on li "Trinity" at bounding box center [87, 250] width 145 height 9
select select "1"
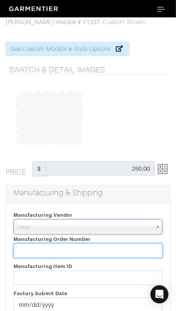
click at [129, 248] on input "text" at bounding box center [88, 250] width 149 height 14
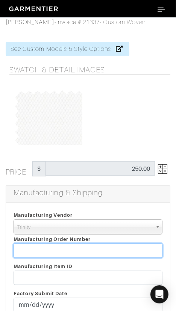
paste input "819177"
type input "819177"
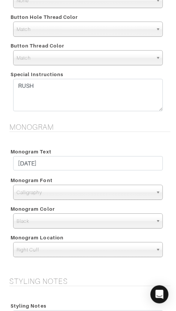
scroll to position [755, 0]
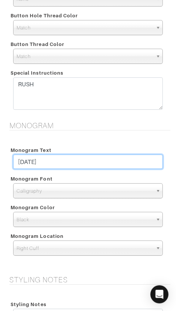
drag, startPoint x: 132, startPoint y: 161, endPoint x: 139, endPoint y: 146, distance: 16.7
click at [136, 151] on div "Monogram Text 12.6.25" at bounding box center [88, 158] width 161 height 29
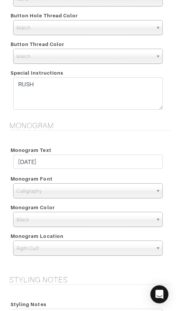
scroll to position [1078, 0]
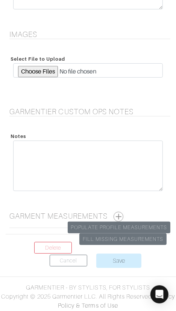
click at [121, 214] on button "button" at bounding box center [119, 217] width 10 height 10
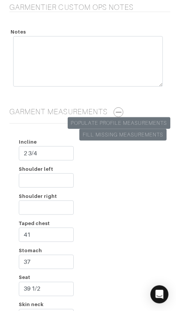
scroll to position [1186, 0]
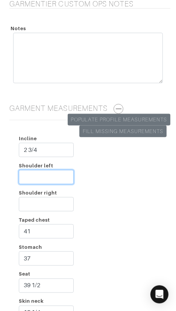
click at [32, 171] on input "Shoulder left" at bounding box center [46, 177] width 55 height 14
type input "2 1/2"
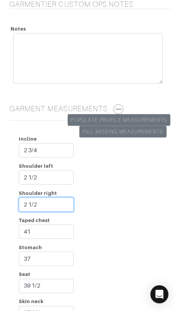
type input "2 1/2"
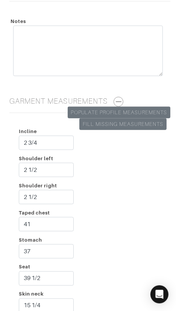
scroll to position [1368, 0]
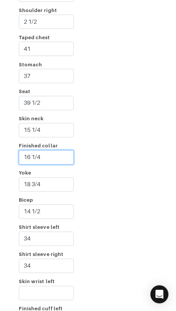
type input "16 1/4"
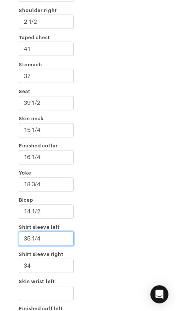
type input "35 1/4"
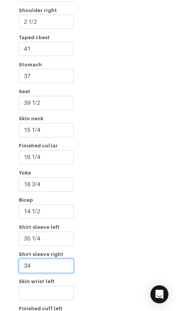
paste input "5 1/"
type input "35 1/4"
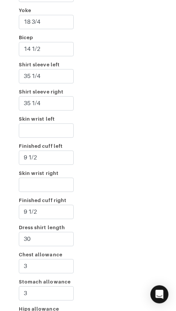
scroll to position [1628, 0]
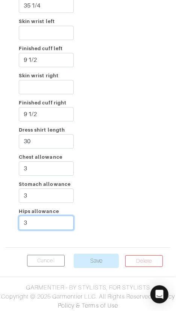
type input "3"
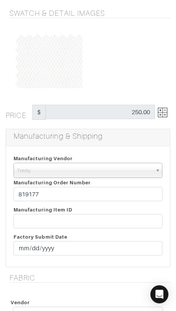
scroll to position [86, 0]
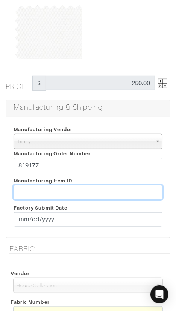
click at [64, 193] on input "text" at bounding box center [88, 192] width 149 height 14
paste input "T2-1794970"
type input "T2-1794970"
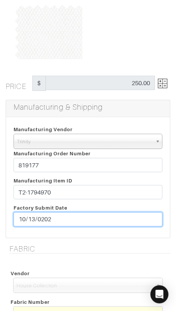
type input "[DATE]"
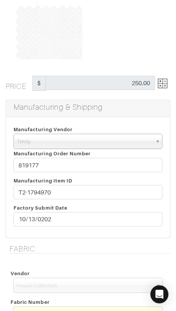
click at [118, 182] on div "Manufacturing Item ID T2-1794970 Factory Submit Date 2025-10-13" at bounding box center [88, 203] width 161 height 54
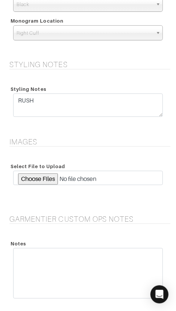
scroll to position [1628, 0]
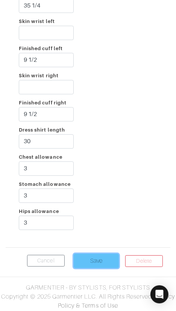
click at [106, 258] on input "Save" at bounding box center [96, 261] width 45 height 14
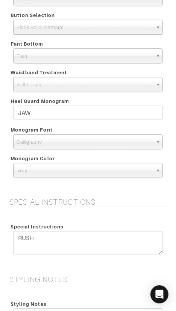
scroll to position [956, 0]
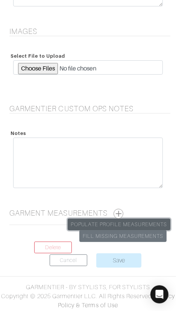
click at [127, 219] on link "Populate Profile Measurements" at bounding box center [119, 225] width 103 height 12
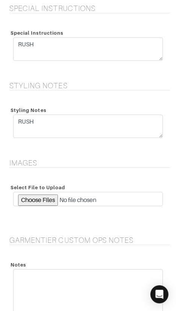
scroll to position [956, 0]
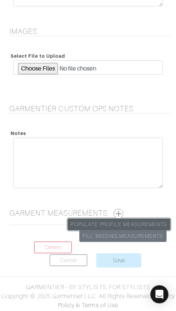
drag, startPoint x: 120, startPoint y: 219, endPoint x: 115, endPoint y: 205, distance: 15.0
click at [120, 219] on link "Populate Profile Measurements" at bounding box center [119, 225] width 103 height 12
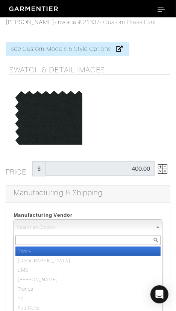
drag, startPoint x: 97, startPoint y: 227, endPoint x: 100, endPoint y: 236, distance: 9.5
click at [97, 228] on span "Select an Option" at bounding box center [85, 227] width 136 height 15
click at [104, 249] on li "Trinity" at bounding box center [87, 250] width 145 height 9
select select "1"
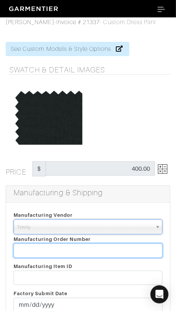
click at [104, 249] on input "text" at bounding box center [88, 250] width 149 height 14
paste input "819177"
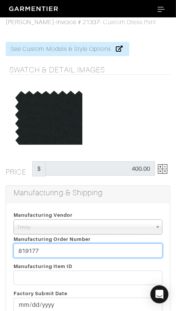
type input "819177"
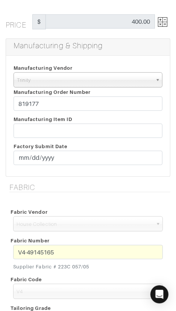
scroll to position [142, 0]
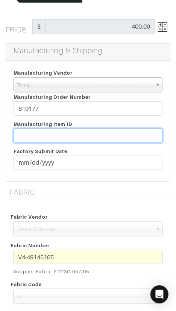
click at [129, 133] on input "text" at bounding box center [88, 135] width 149 height 14
paste input "T2-1794974."
type input "T2-1794974"
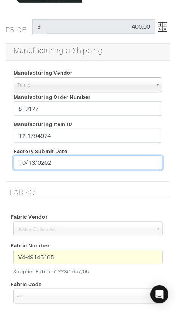
type input "[DATE]"
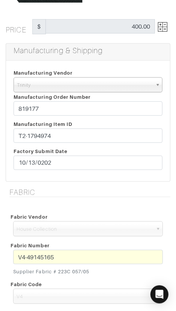
click at [122, 176] on div "Manufacturing Vendor Trinity London UMS W. Kleinberg Trands YZ Red Collar Other…" at bounding box center [88, 121] width 164 height 121
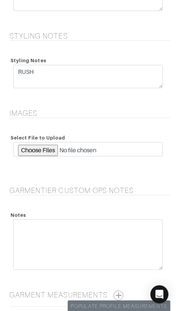
scroll to position [956, 0]
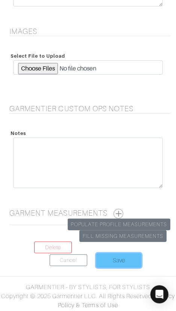
click at [116, 253] on input "Save" at bounding box center [118, 260] width 45 height 14
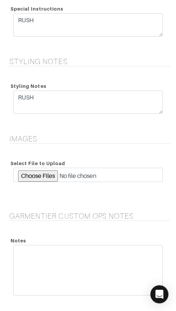
scroll to position [956, 0]
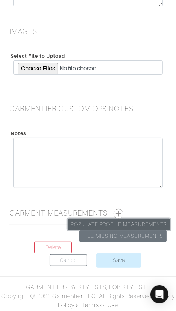
click at [132, 221] on link "Populate Profile Measurements" at bounding box center [119, 225] width 103 height 12
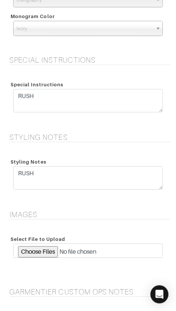
scroll to position [956, 0]
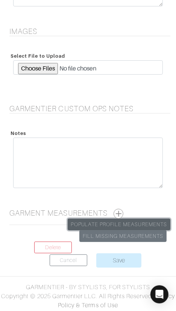
click at [122, 219] on link "Populate Profile Measurements" at bounding box center [119, 225] width 103 height 12
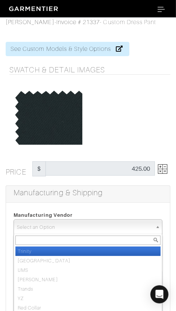
click at [119, 226] on span "Select an Option" at bounding box center [85, 227] width 136 height 15
click at [123, 250] on li "Trinity" at bounding box center [87, 250] width 145 height 9
select select "1"
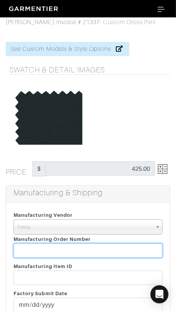
click at [123, 250] on input "text" at bounding box center [88, 250] width 149 height 14
paste input "819177"
type input "819177"
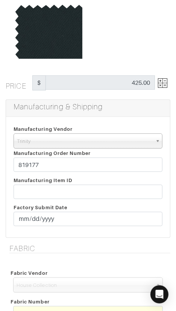
scroll to position [86, 0]
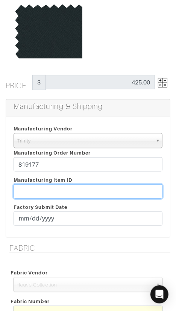
click at [119, 189] on input "text" at bounding box center [88, 191] width 149 height 14
paste input "T2-1794976."
type input "T2-1794976"
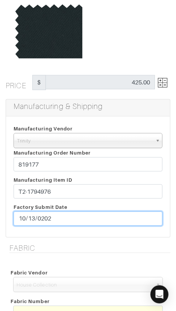
type input "[DATE]"
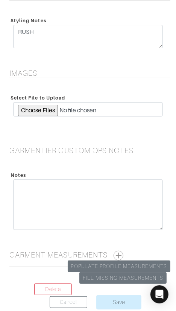
scroll to position [956, 0]
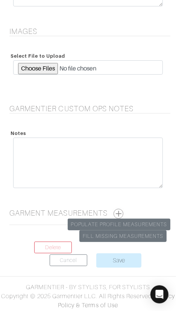
click at [119, 212] on button "button" at bounding box center [119, 214] width 10 height 10
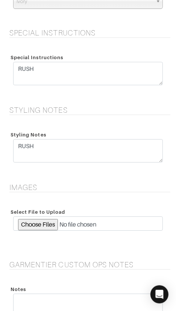
scroll to position [1262, 0]
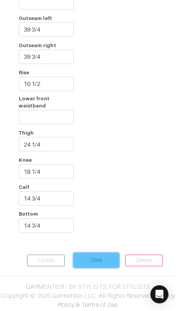
click at [86, 256] on input "Save" at bounding box center [96, 260] width 45 height 14
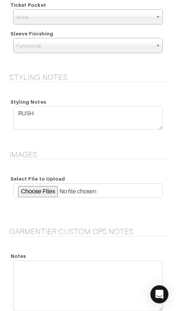
scroll to position [1403, 0]
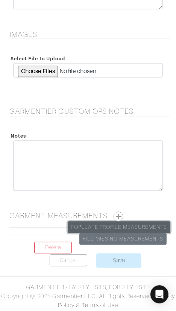
click at [131, 223] on link "Populate Profile Measurements" at bounding box center [119, 228] width 103 height 12
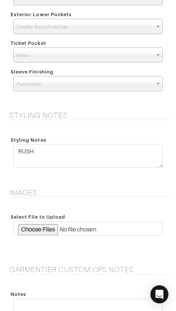
scroll to position [1403, 0]
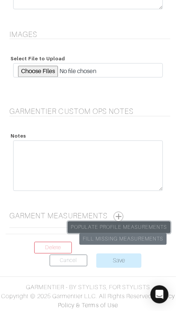
click at [108, 225] on link "Populate Profile Measurements" at bounding box center [119, 228] width 103 height 12
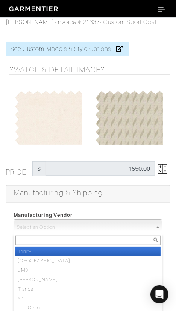
drag, startPoint x: 123, startPoint y: 228, endPoint x: 123, endPoint y: 237, distance: 8.7
click at [123, 229] on span "Select an Option" at bounding box center [85, 227] width 136 height 15
click at [125, 248] on li "Trinity" at bounding box center [87, 250] width 145 height 9
select select "1"
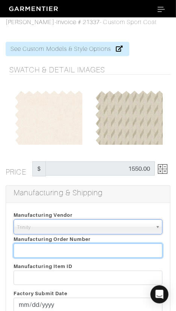
click at [125, 248] on input "text" at bounding box center [88, 250] width 149 height 14
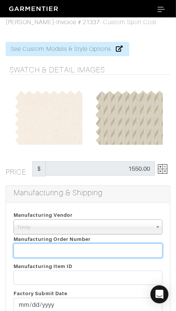
paste input "819177"
type input "819177"
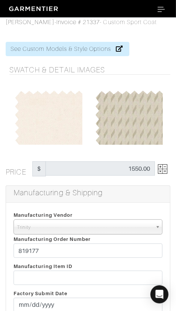
click at [165, 167] on img at bounding box center [162, 168] width 9 height 9
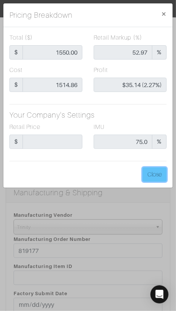
click at [161, 171] on button "Close" at bounding box center [155, 174] width 24 height 14
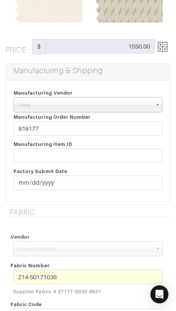
scroll to position [130, 0]
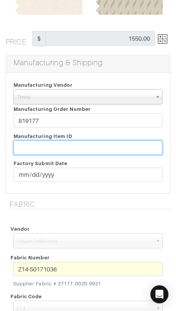
click at [99, 152] on input "text" at bounding box center [88, 148] width 149 height 14
paste input "T2-1794977."
type input "T2-1794977"
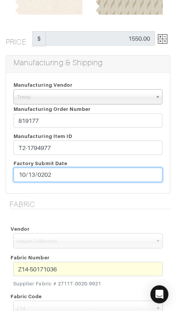
type input "[DATE]"
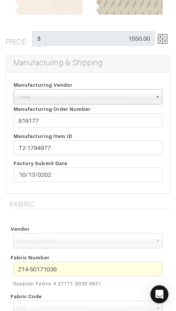
click at [96, 185] on div "Manufacturing Item ID T2-1794977 Factory Submit Date 2025-10-13" at bounding box center [88, 158] width 161 height 54
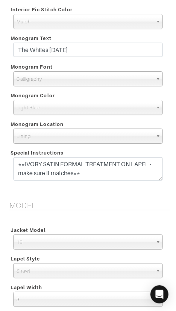
scroll to position [935, 0]
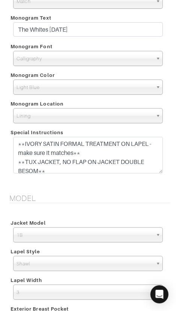
drag, startPoint x: 161, startPoint y: 156, endPoint x: 158, endPoint y: 170, distance: 13.4
click at [158, 170] on textarea "**IVORY SATIN FORMAL TREATMENT ON LAPEL - make sure it matches** **TUX JACKET, …" at bounding box center [88, 155] width 150 height 37
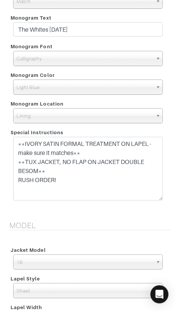
drag, startPoint x: 158, startPoint y: 170, endPoint x: 158, endPoint y: 197, distance: 27.1
click at [157, 197] on textarea "**IVORY SATIN FORMAL TREATMENT ON LAPEL - make sure it matches** **TUX JACKET, …" at bounding box center [88, 169] width 150 height 64
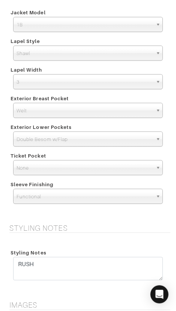
scroll to position [1166, 0]
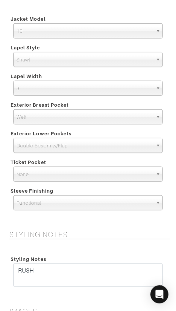
click at [59, 87] on span "3" at bounding box center [85, 88] width 136 height 15
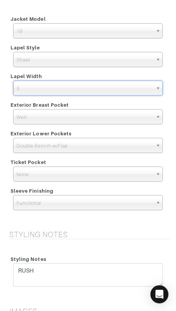
click at [59, 88] on span "3" at bounding box center [85, 88] width 136 height 15
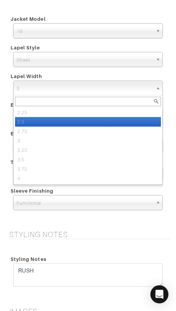
click at [62, 118] on li "2.5" at bounding box center [88, 121] width 146 height 9
select select "2.5"
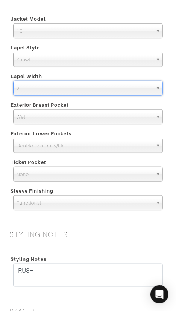
click at [102, 101] on div "Exterior Breast Pocket" at bounding box center [88, 104] width 161 height 9
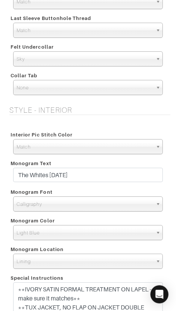
scroll to position [792, 0]
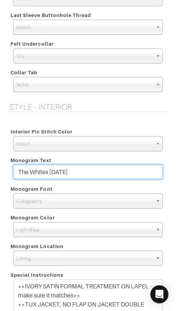
drag, startPoint x: 124, startPoint y: 171, endPoint x: 126, endPoint y: 166, distance: 5.4
click at [126, 166] on input "The Whites 12.6.25" at bounding box center [88, 172] width 150 height 14
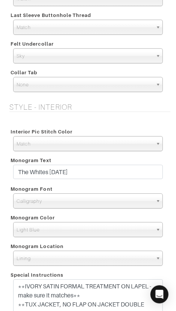
click at [86, 184] on div "Monogram Font" at bounding box center [88, 188] width 161 height 9
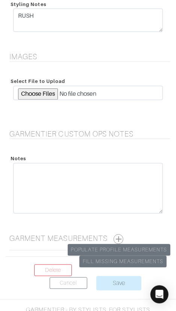
scroll to position [1443, 0]
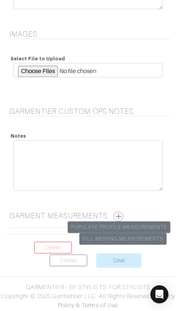
drag, startPoint x: 119, startPoint y: 214, endPoint x: 125, endPoint y: 209, distance: 7.8
click at [119, 213] on button "button" at bounding box center [119, 217] width 10 height 10
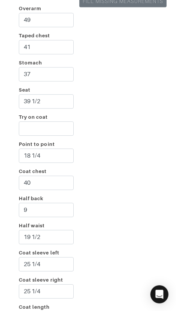
scroll to position [1777, 0]
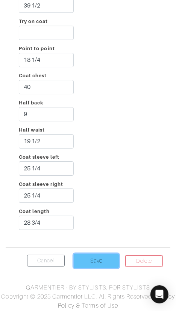
click at [101, 257] on input "Save" at bounding box center [96, 261] width 45 height 14
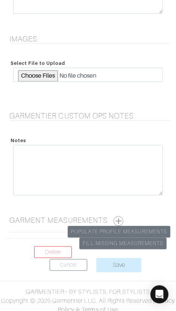
scroll to position [1403, 0]
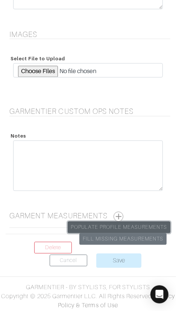
click at [125, 223] on link "Populate Profile Measurements" at bounding box center [119, 228] width 103 height 12
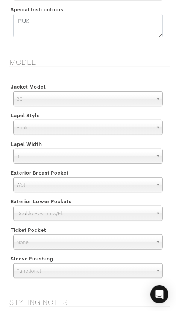
scroll to position [1403, 0]
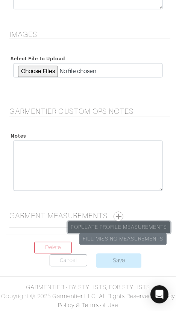
click at [129, 223] on link "Populate Profile Measurements" at bounding box center [119, 228] width 103 height 12
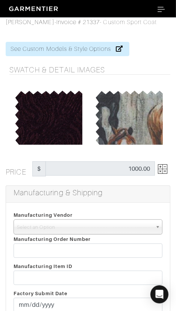
drag, startPoint x: 93, startPoint y: 226, endPoint x: 97, endPoint y: 236, distance: 10.1
click at [94, 227] on span "Select an Option" at bounding box center [85, 227] width 136 height 15
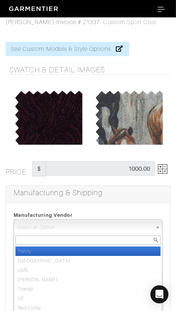
click at [101, 249] on li "Trinity" at bounding box center [87, 250] width 145 height 9
select select "1"
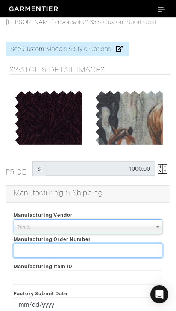
click at [101, 249] on input "text" at bounding box center [88, 250] width 149 height 14
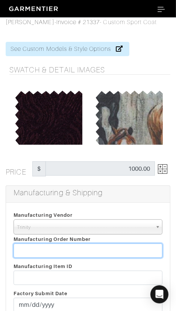
paste input "819177"
type input "819177"
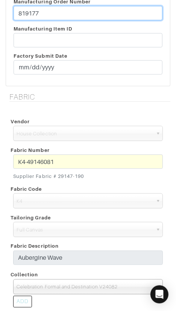
scroll to position [239, 0]
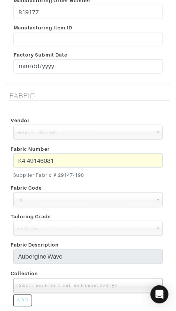
click at [12, 157] on div "K4-49146081 Supplier Fabric # 29147-190" at bounding box center [88, 167] width 161 height 28
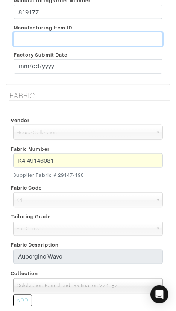
click at [48, 38] on input "text" at bounding box center [88, 39] width 149 height 14
paste input "T2-1794979."
type input "T2-1794979"
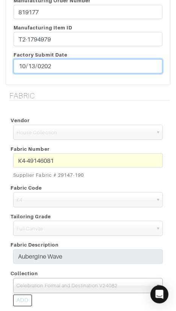
type input "[DATE]"
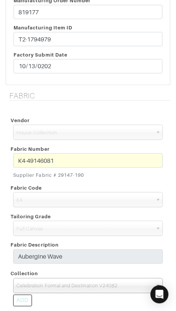
click at [73, 92] on h5 "Fabric" at bounding box center [89, 95] width 161 height 9
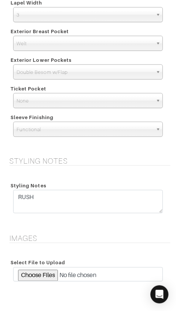
scroll to position [1403, 0]
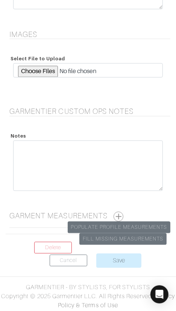
click at [122, 214] on button "button" at bounding box center [119, 217] width 10 height 10
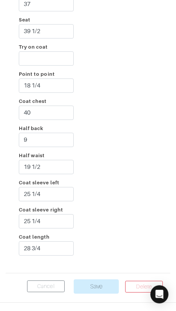
scroll to position [1736, 0]
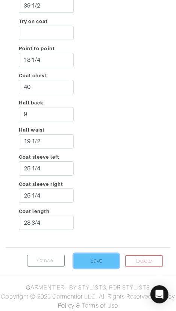
click at [92, 259] on input "Save" at bounding box center [96, 261] width 45 height 14
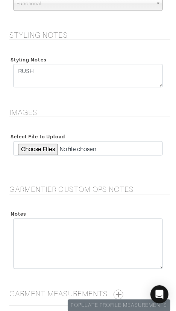
scroll to position [1403, 0]
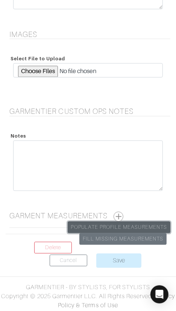
click at [146, 222] on link "Populate Profile Measurements" at bounding box center [119, 228] width 103 height 12
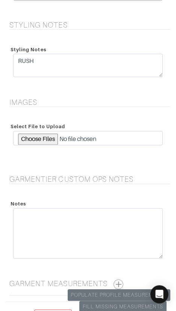
scroll to position [1403, 0]
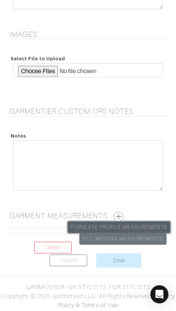
click at [126, 224] on link "Populate Profile Measurements" at bounding box center [119, 228] width 103 height 12
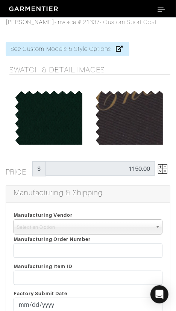
drag, startPoint x: 95, startPoint y: 222, endPoint x: 99, endPoint y: 238, distance: 16.4
click at [95, 225] on span "Select an Option" at bounding box center [85, 227] width 136 height 15
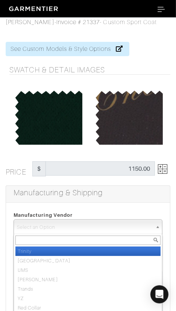
click at [102, 248] on li "Trinity" at bounding box center [87, 250] width 145 height 9
select select "1"
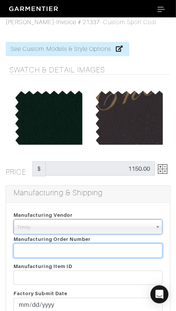
click at [102, 248] on input "text" at bounding box center [88, 250] width 149 height 14
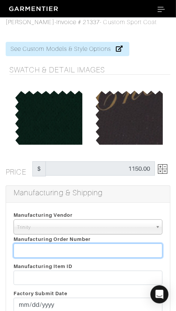
paste input "819177"
type input "819177"
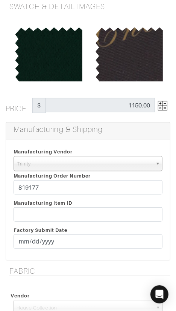
scroll to position [72, 0]
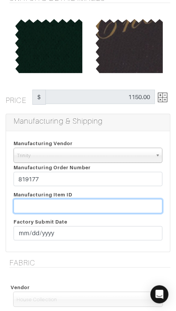
click at [95, 204] on input "text" at bounding box center [88, 206] width 149 height 14
paste input "T2-1794980"
type input "T2-1794980"
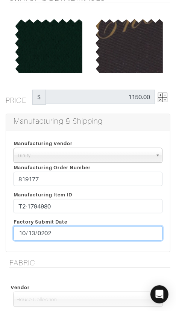
type input "[DATE]"
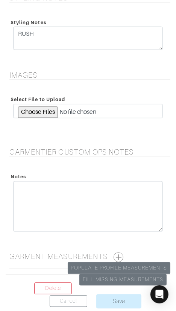
scroll to position [1403, 0]
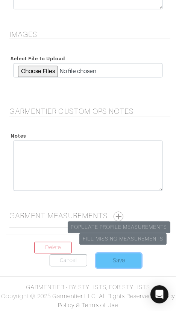
click at [111, 255] on input "Save" at bounding box center [118, 261] width 45 height 14
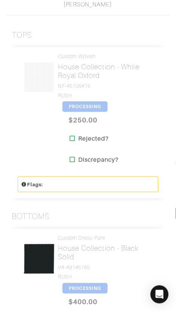
scroll to position [162, 0]
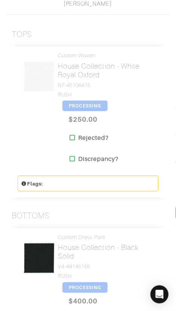
click at [84, 108] on span "PROCESSING" at bounding box center [85, 106] width 45 height 11
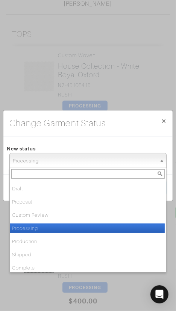
drag, startPoint x: 95, startPoint y: 164, endPoint x: 99, endPoint y: 177, distance: 13.1
click at [95, 164] on span "Processing" at bounding box center [85, 160] width 144 height 15
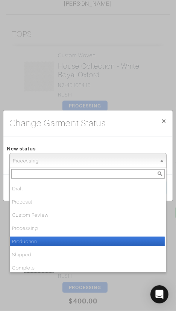
click at [108, 238] on li "Production" at bounding box center [87, 241] width 155 height 9
select select "Production"
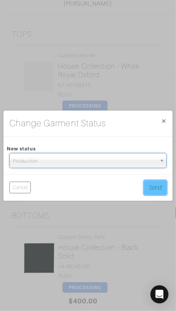
click at [150, 187] on button "Send" at bounding box center [155, 187] width 23 height 14
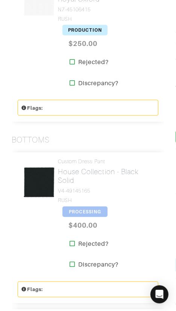
scroll to position [239, 0]
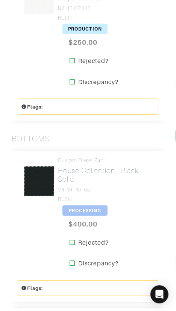
click at [82, 211] on span "PROCESSING" at bounding box center [85, 210] width 45 height 11
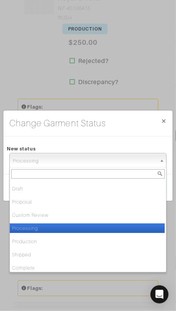
click at [82, 159] on span "Processing" at bounding box center [85, 160] width 144 height 15
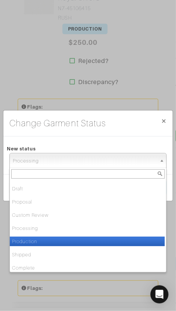
drag, startPoint x: 72, startPoint y: 239, endPoint x: 87, endPoint y: 232, distance: 15.8
click at [72, 239] on li "Production" at bounding box center [87, 241] width 155 height 9
select select "Production"
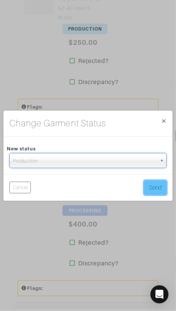
click at [156, 190] on button "Send" at bounding box center [155, 187] width 23 height 14
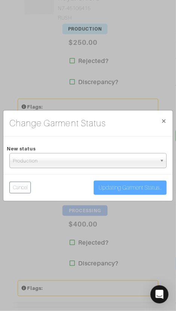
scroll to position [240, 0]
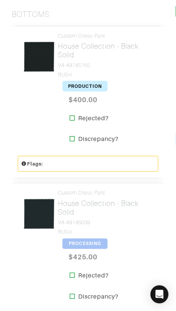
scroll to position [414, 0]
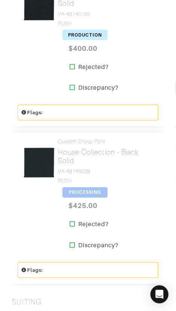
click at [90, 195] on span "PROCESSING" at bounding box center [85, 192] width 45 height 11
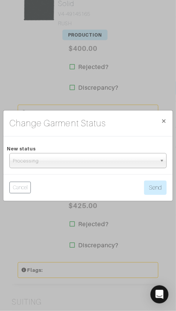
drag, startPoint x: 102, startPoint y: 165, endPoint x: 100, endPoint y: 177, distance: 11.5
click at [102, 166] on span "Processing" at bounding box center [85, 160] width 144 height 15
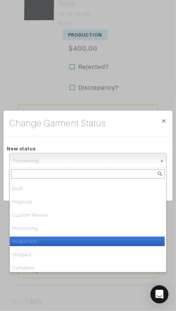
click at [92, 242] on li "Production" at bounding box center [87, 241] width 155 height 9
select select "Production"
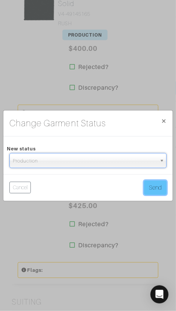
click at [160, 187] on button "Send" at bounding box center [155, 187] width 23 height 14
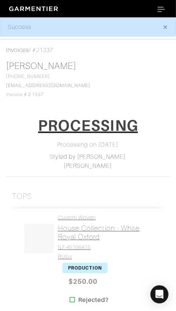
click at [110, 225] on h2 "House Collection - White Royal Oxford" at bounding box center [105, 232] width 95 height 17
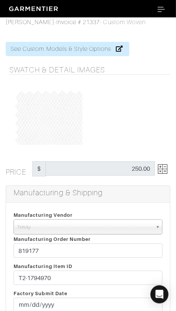
click at [165, 168] on img at bounding box center [162, 168] width 9 height 9
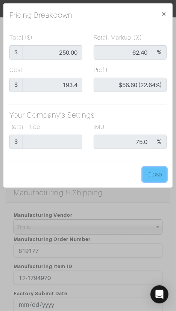
click at [165, 168] on button "Close" at bounding box center [155, 174] width 24 height 14
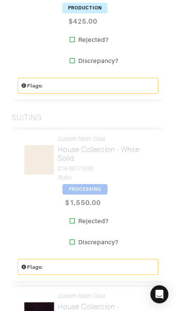
scroll to position [600, 0]
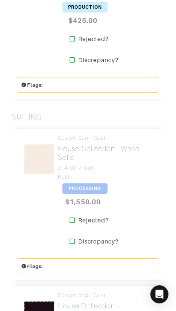
click at [84, 187] on span "PROCESSING" at bounding box center [85, 188] width 45 height 11
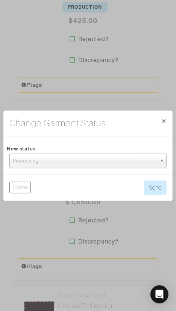
click at [90, 164] on span "Processing" at bounding box center [85, 160] width 144 height 15
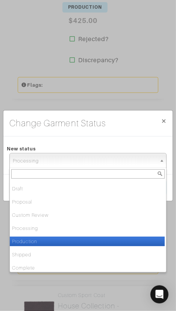
click at [76, 243] on li "Production" at bounding box center [87, 241] width 155 height 9
select select "Production"
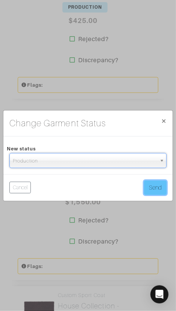
click at [161, 189] on button "Send" at bounding box center [155, 187] width 23 height 14
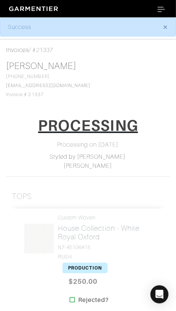
scroll to position [4, 0]
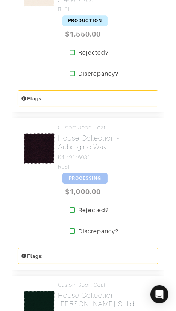
scroll to position [769, 0]
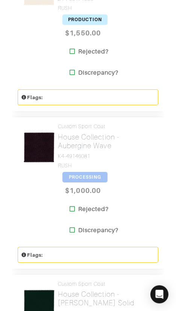
click at [78, 176] on span "PROCESSING" at bounding box center [85, 177] width 45 height 11
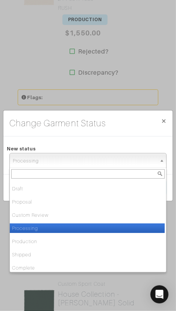
click at [81, 164] on span "Processing" at bounding box center [85, 160] width 144 height 15
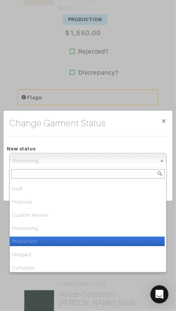
click at [72, 240] on li "Production" at bounding box center [87, 241] width 155 height 9
select select "Production"
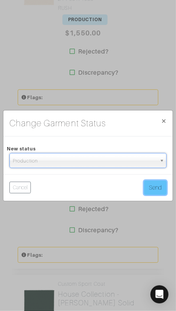
click at [163, 186] on button "Send" at bounding box center [155, 187] width 23 height 14
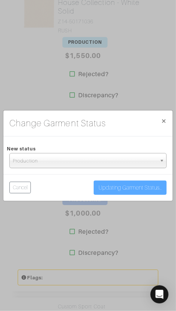
scroll to position [719, 0]
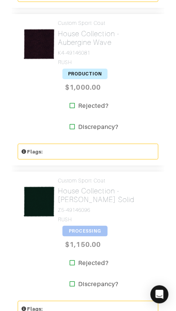
scroll to position [873, 0]
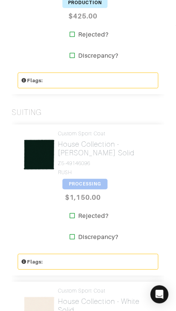
scroll to position [559, 0]
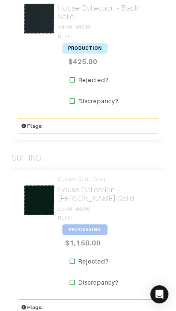
click at [83, 229] on span "PROCESSING" at bounding box center [85, 229] width 45 height 11
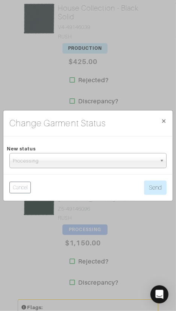
click at [90, 164] on span "Processing" at bounding box center [85, 160] width 144 height 15
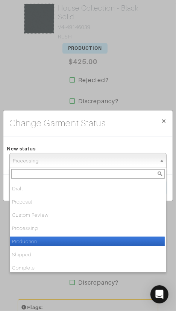
drag, startPoint x: 93, startPoint y: 241, endPoint x: 120, endPoint y: 224, distance: 32.0
click at [93, 241] on li "Production" at bounding box center [87, 241] width 155 height 9
select select "Production"
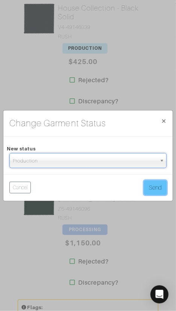
click at [159, 187] on button "Send" at bounding box center [155, 187] width 23 height 14
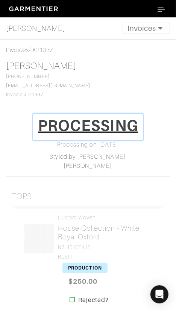
click at [95, 125] on h1 "PROCESSING" at bounding box center [88, 125] width 100 height 18
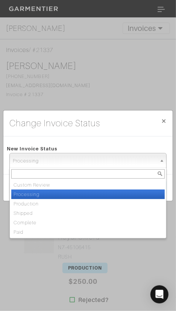
click at [111, 163] on span "Processing" at bounding box center [85, 160] width 144 height 15
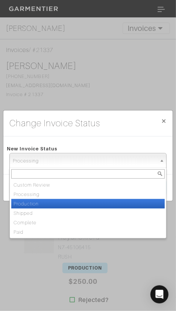
drag, startPoint x: 96, startPoint y: 203, endPoint x: 105, endPoint y: 197, distance: 10.3
click at [96, 202] on li "Production" at bounding box center [88, 203] width 154 height 9
select select "Production"
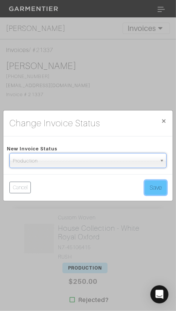
click at [159, 183] on button "Save" at bounding box center [156, 187] width 22 height 14
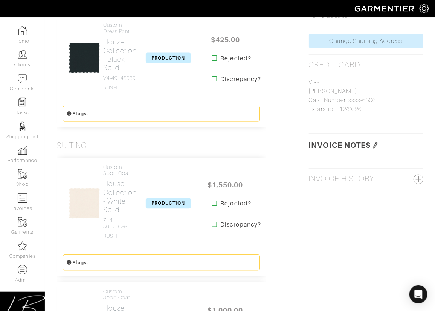
scroll to position [413, 0]
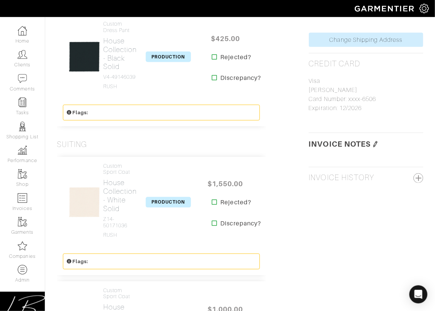
click at [176, 141] on img at bounding box center [376, 144] width 6 height 6
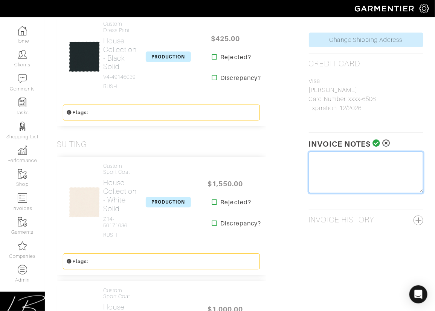
click at [176, 159] on textarea at bounding box center [366, 172] width 115 height 41
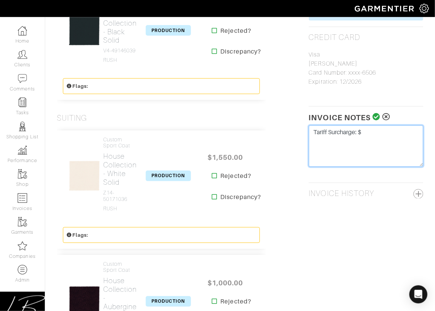
scroll to position [436, 0]
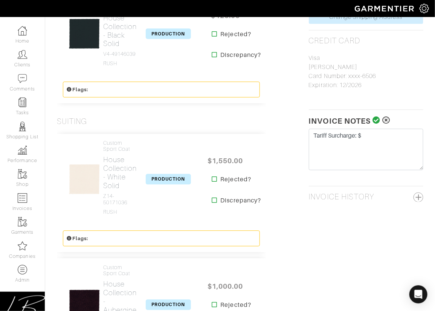
drag, startPoint x: 424, startPoint y: 148, endPoint x: 400, endPoint y: 147, distance: 24.2
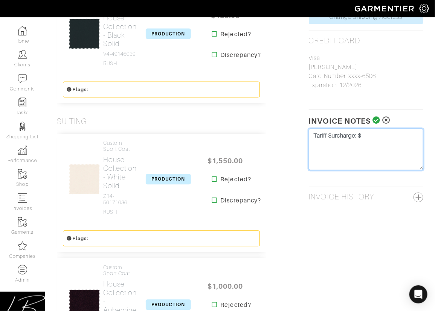
click at [176, 146] on textarea "Tariff Surcharge: $" at bounding box center [366, 149] width 115 height 41
type textarea "Tariff Surcharge: $59"
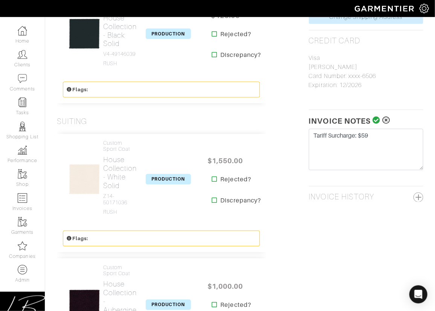
click at [176, 121] on icon at bounding box center [377, 121] width 8 height 8
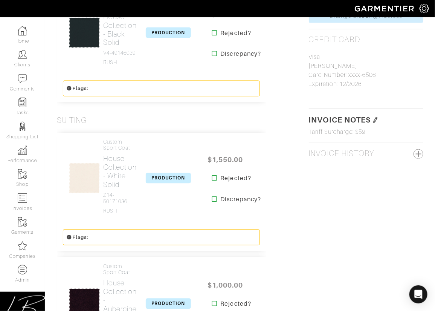
click at [176, 118] on img at bounding box center [376, 120] width 6 height 6
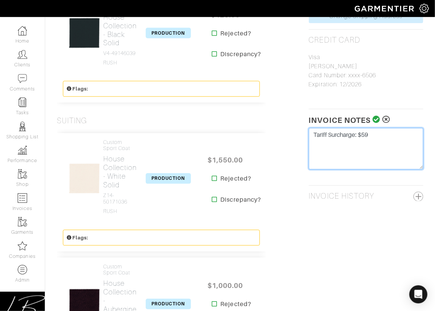
click at [176, 140] on textarea "Tariff Surcharge: $59" at bounding box center [366, 148] width 115 height 41
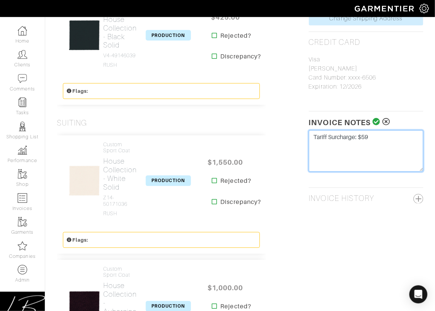
scroll to position [433, 0]
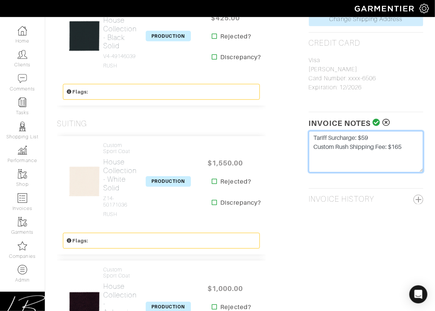
type textarea "Tariff Surcharge: $59 Custom Rush Shipping Fee: $165"
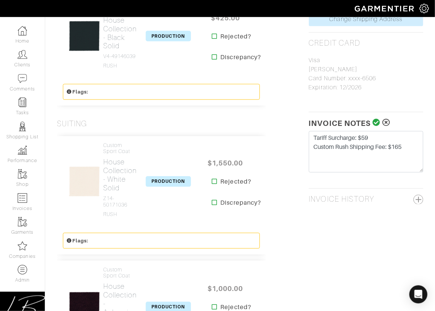
click at [176, 122] on icon at bounding box center [377, 123] width 8 height 8
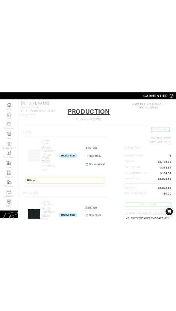
scroll to position [0, 0]
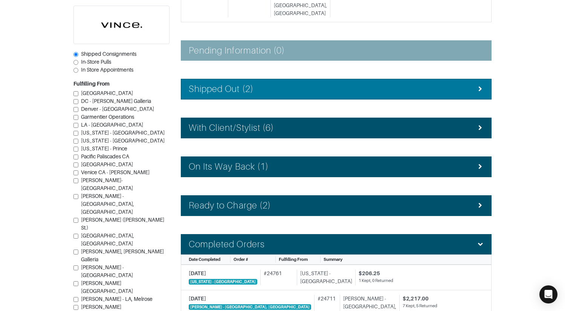
scroll to position [192, 0]
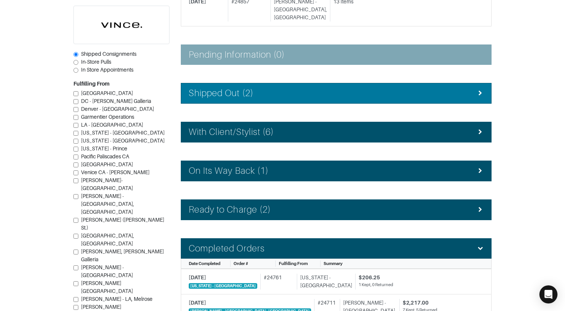
click at [206, 88] on h4 "Shipped Out (2)" at bounding box center [221, 93] width 65 height 11
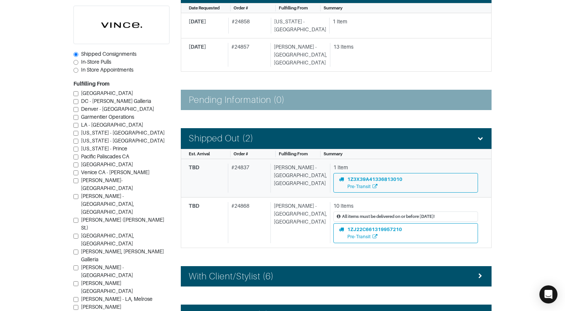
scroll to position [107, 0]
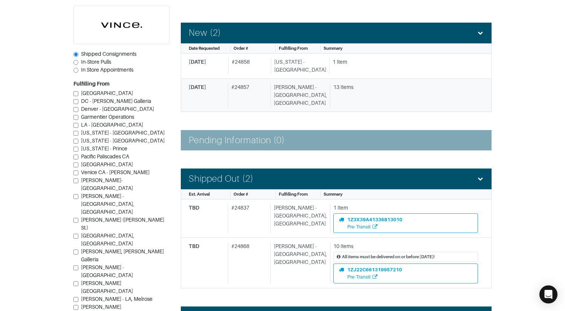
click at [268, 85] on div "# 24857" at bounding box center [248, 95] width 40 height 24
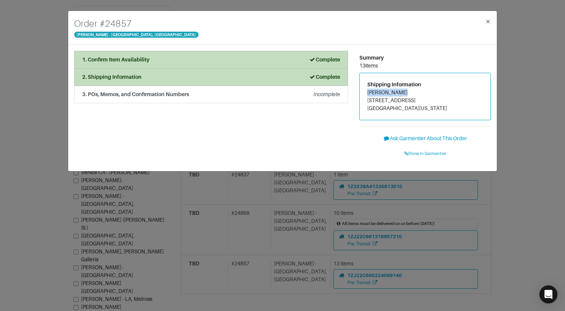
drag, startPoint x: 364, startPoint y: 91, endPoint x: 403, endPoint y: 94, distance: 38.9
click at [403, 94] on div "Shipping Information Shelley Reese 1080 24th Ave E Seattle, Washington 98112" at bounding box center [425, 96] width 131 height 47
copy address "[PERSON_NAME]"
click at [411, 154] on span "Show in Garmentier" at bounding box center [425, 153] width 42 height 5
